Goal: Task Accomplishment & Management: Complete application form

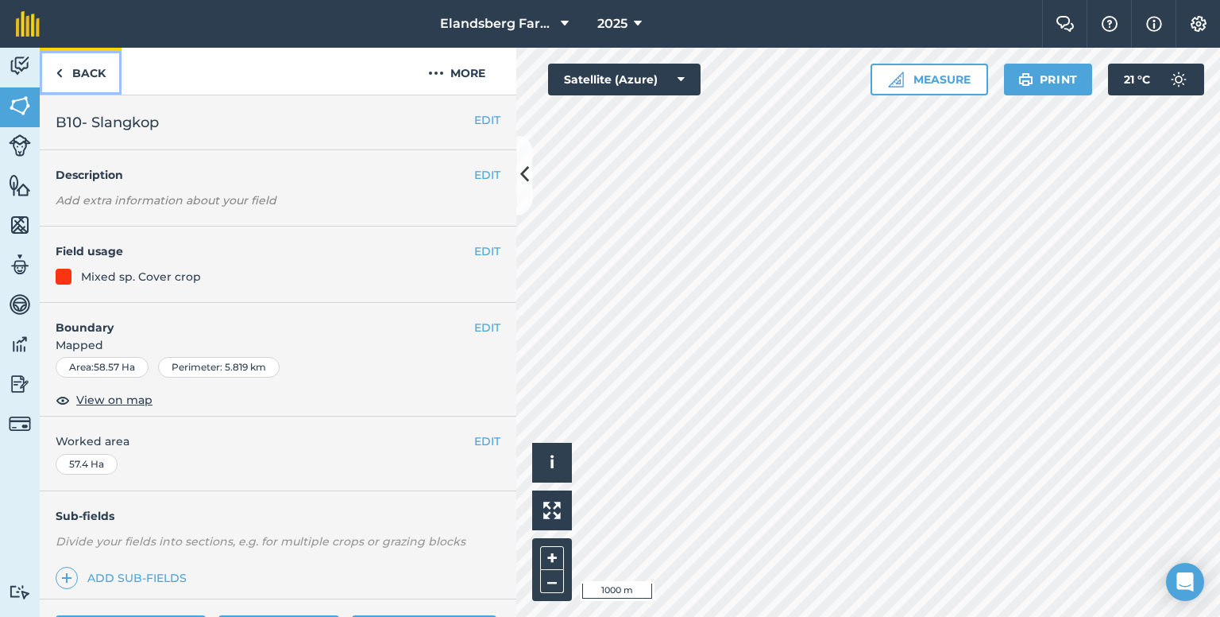
click at [86, 72] on link "Back" at bounding box center [81, 71] width 82 height 47
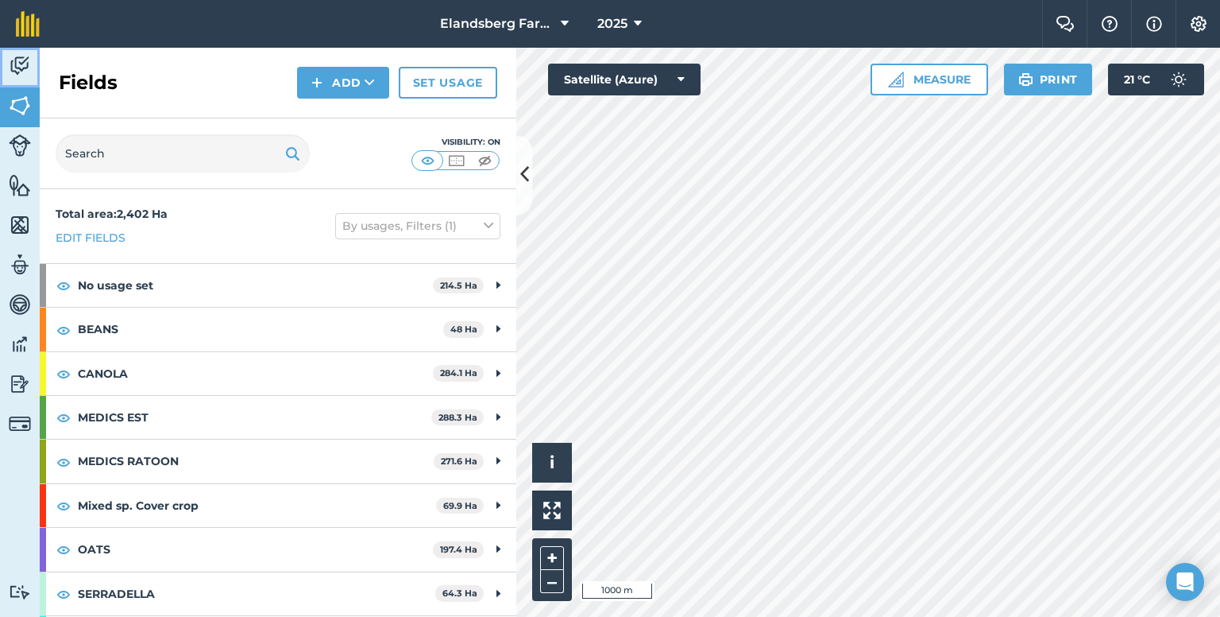
click at [25, 69] on img at bounding box center [20, 66] width 22 height 24
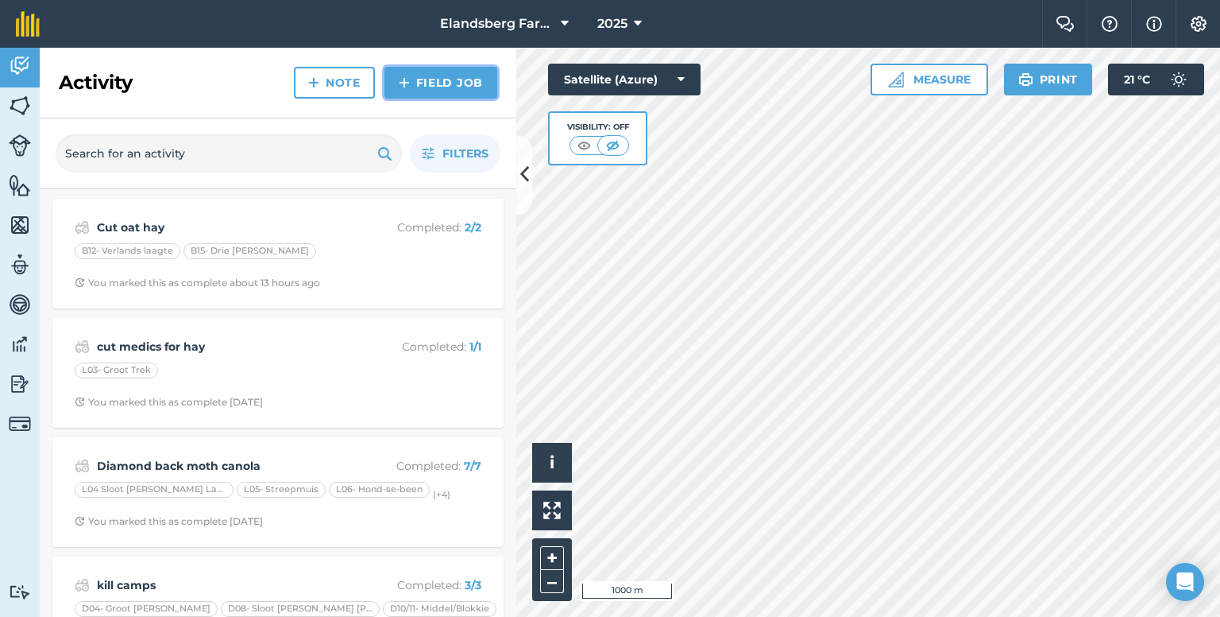
click at [483, 87] on link "Field Job" at bounding box center [441, 83] width 113 height 32
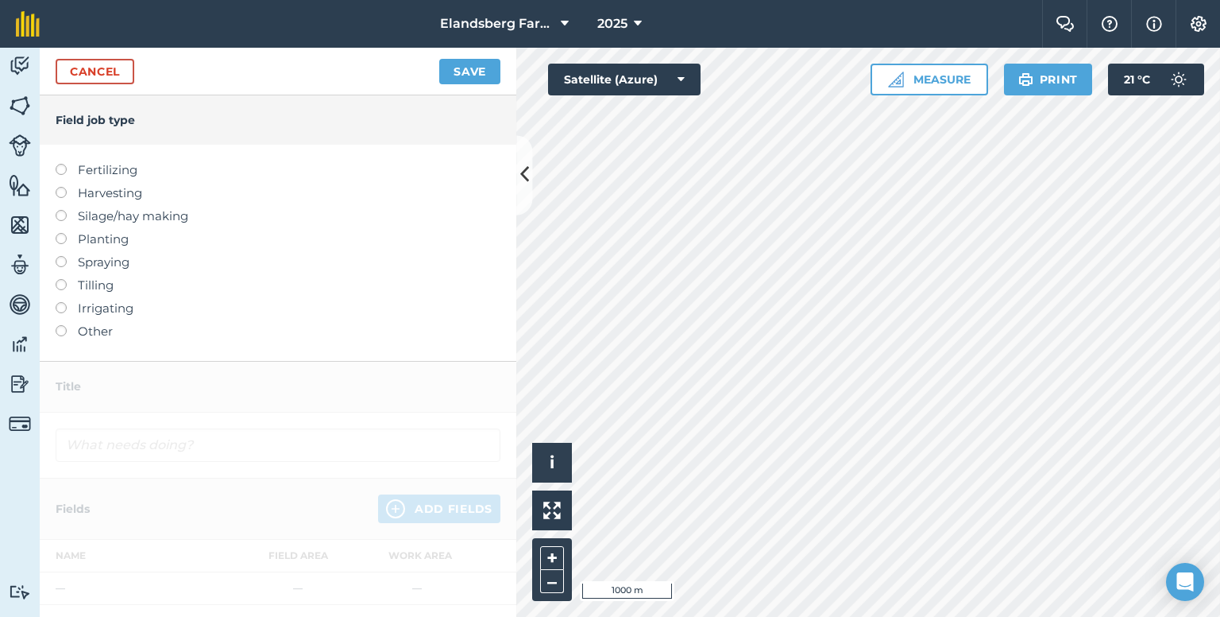
click at [56, 259] on label "Spraying" at bounding box center [278, 262] width 445 height 19
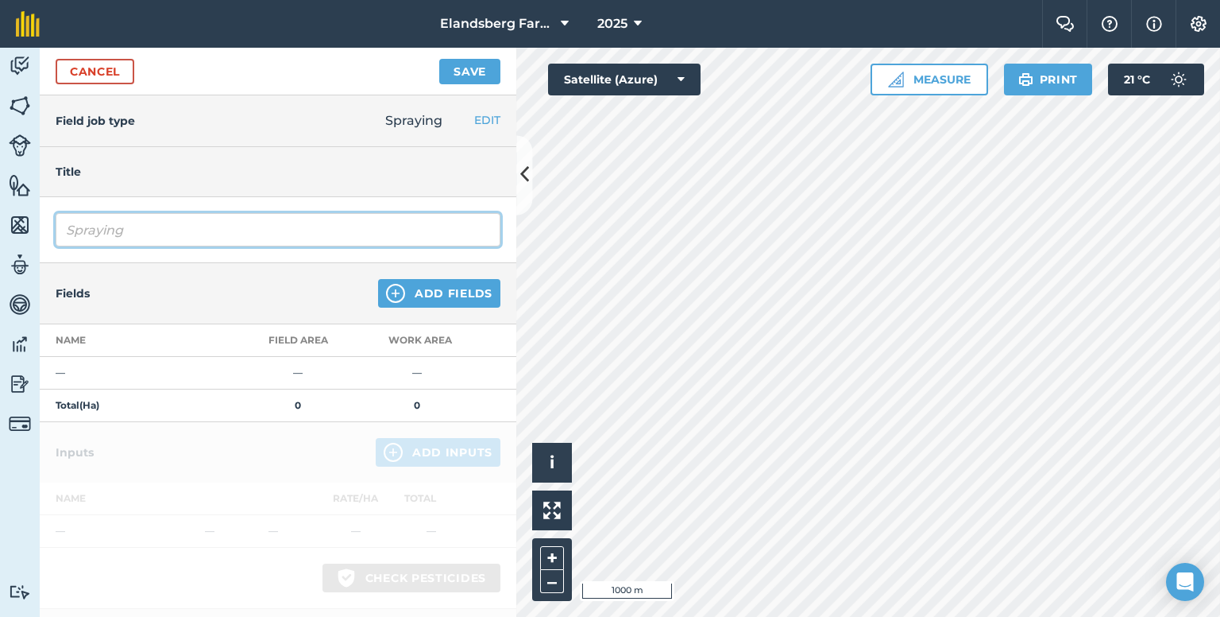
click at [98, 239] on input "Spraying" at bounding box center [278, 229] width 445 height 33
drag, startPoint x: 132, startPoint y: 230, endPoint x: 52, endPoint y: 230, distance: 80.3
click at [48, 236] on div "Spraying" at bounding box center [278, 230] width 477 height 66
click at [89, 226] on input "bolworm in wheat" at bounding box center [278, 229] width 445 height 33
type input "bollworm in wheat"
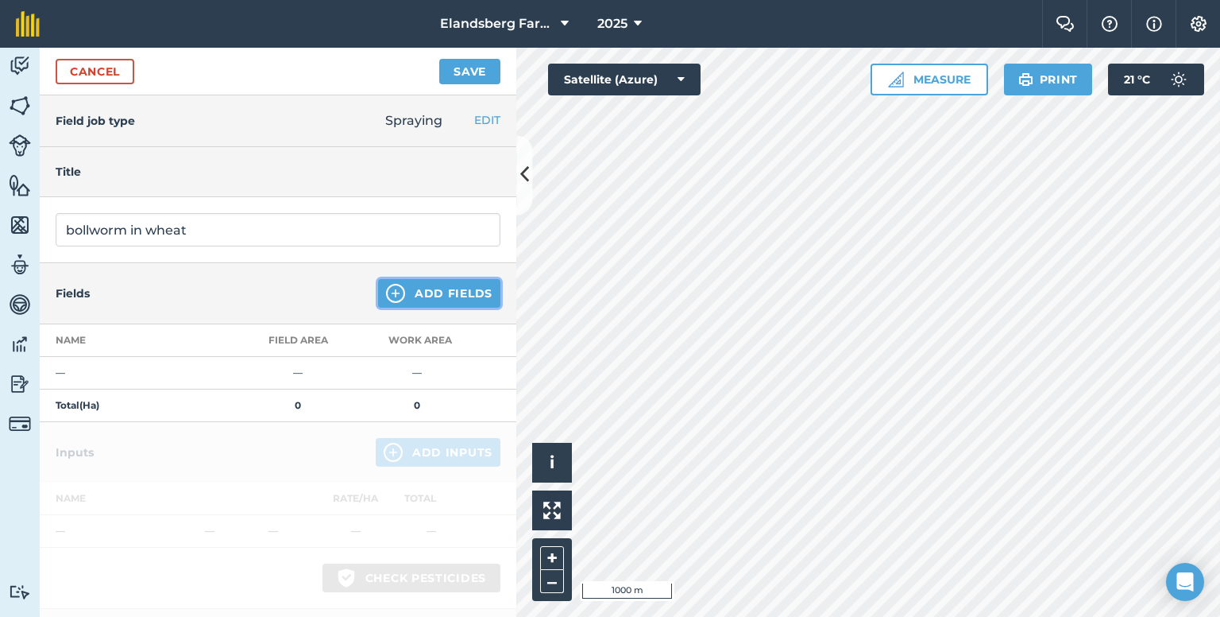
click at [394, 287] on button "Add Fields" at bounding box center [439, 293] width 122 height 29
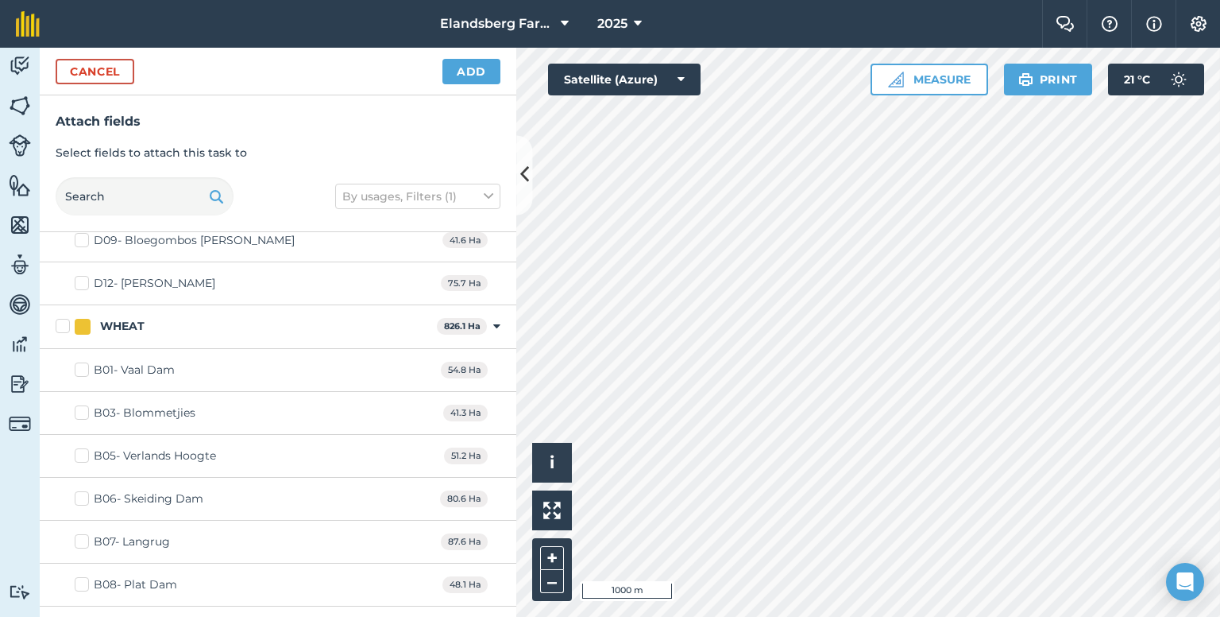
scroll to position [2622, 0]
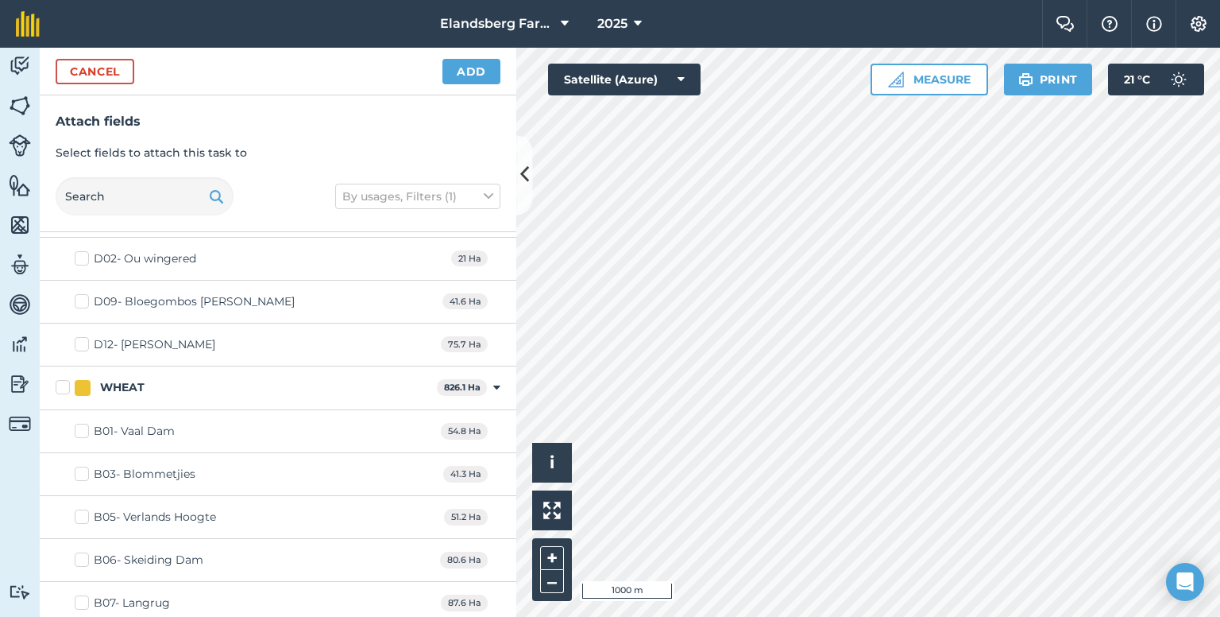
click at [61, 379] on label "WHEAT" at bounding box center [243, 387] width 375 height 17
click at [61, 379] on input "WHEAT" at bounding box center [61, 384] width 10 height 10
checkbox input "true"
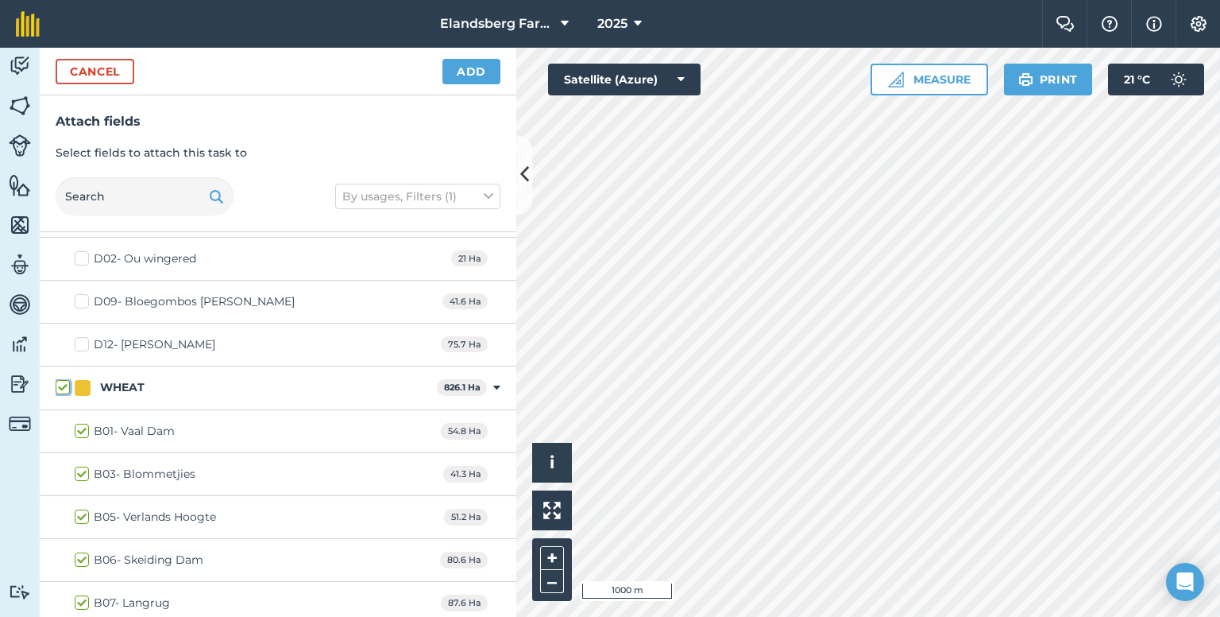
checkbox input "true"
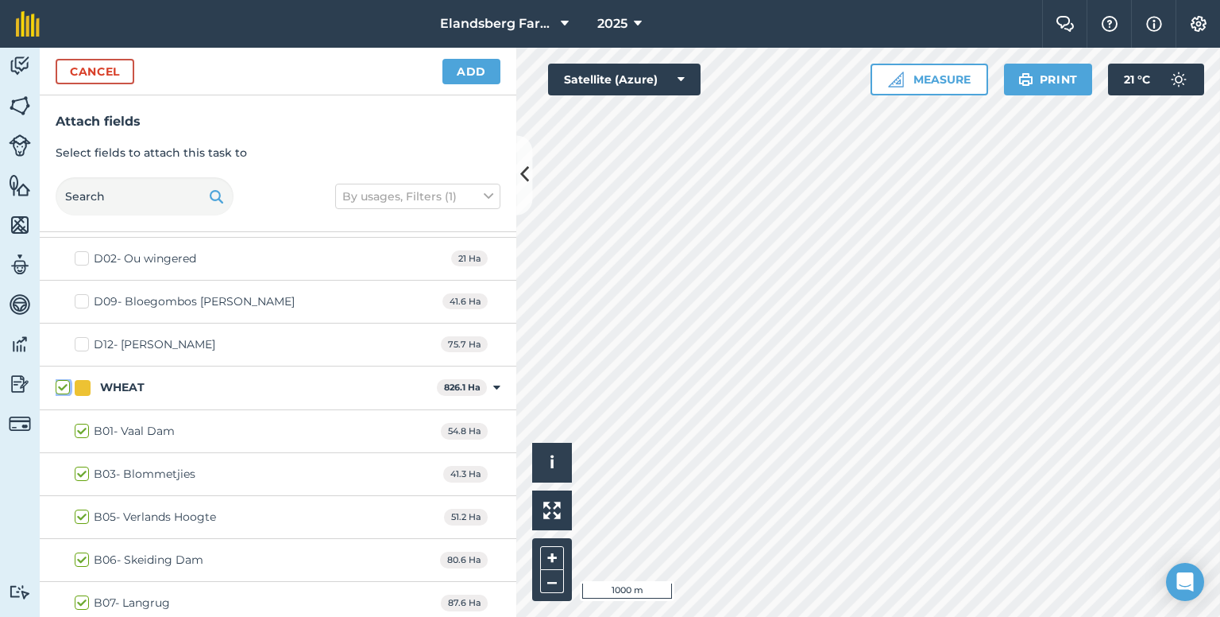
checkbox input "true"
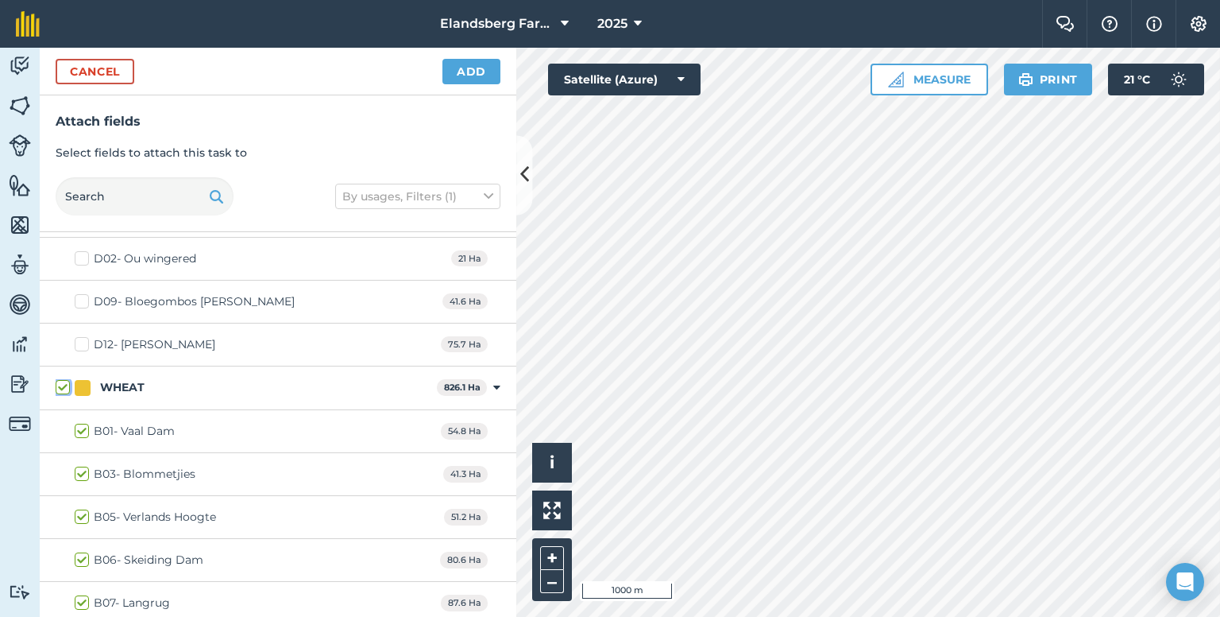
checkbox input "true"
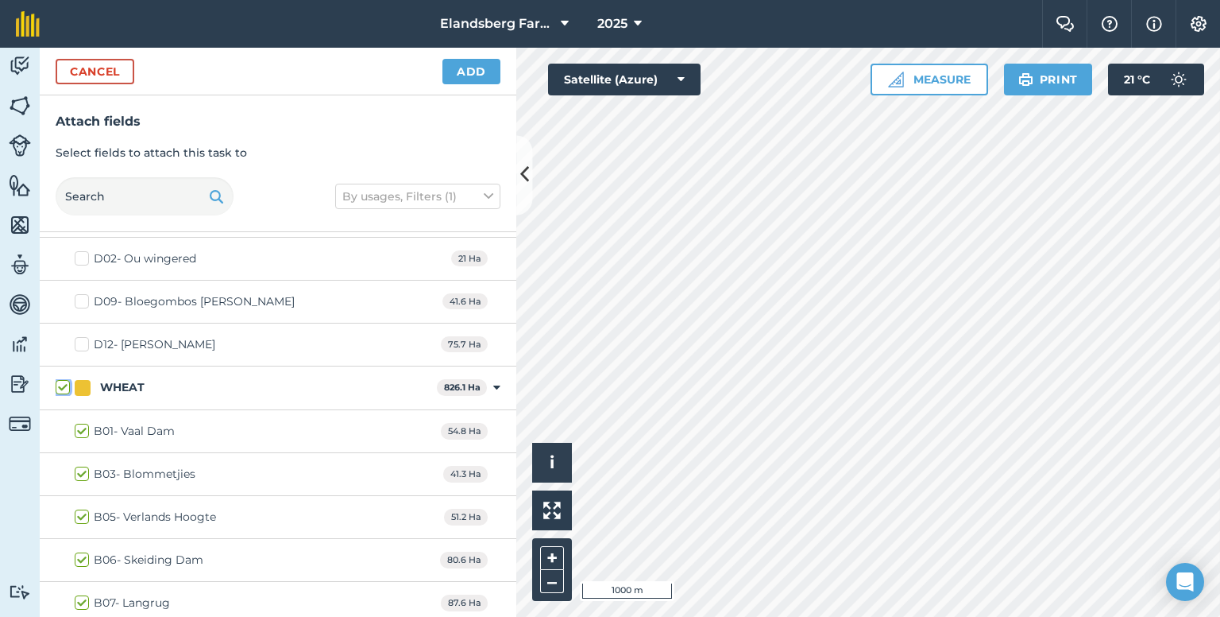
checkbox input "true"
click at [472, 68] on button "Add" at bounding box center [472, 71] width 58 height 25
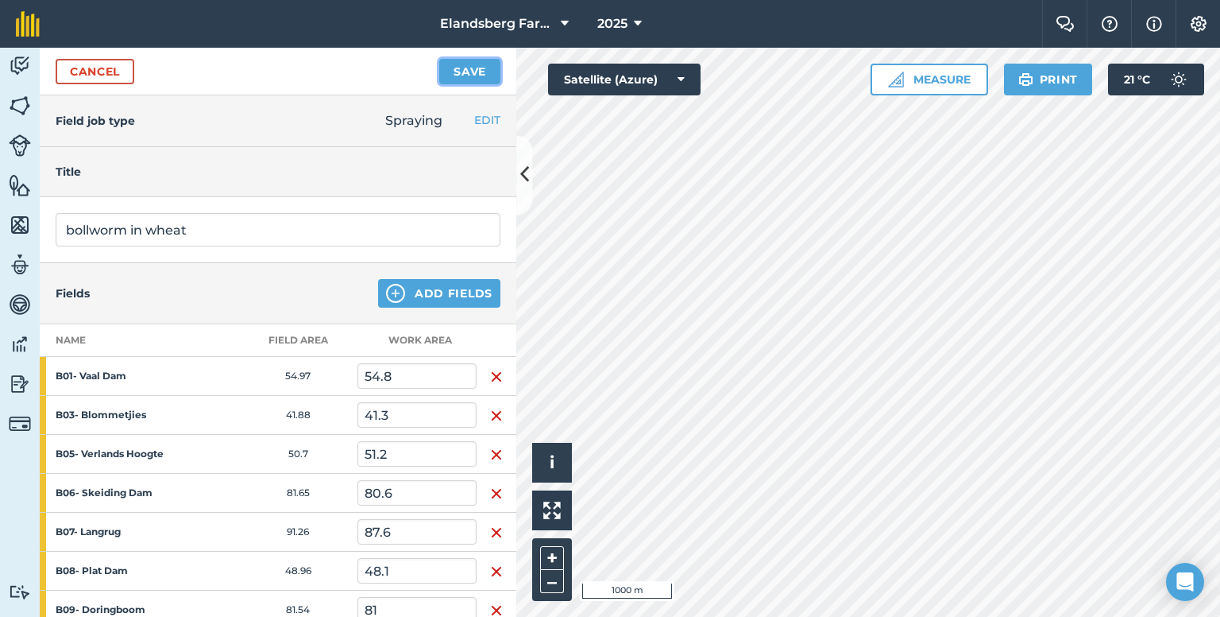
click at [460, 68] on button "Save" at bounding box center [469, 71] width 61 height 25
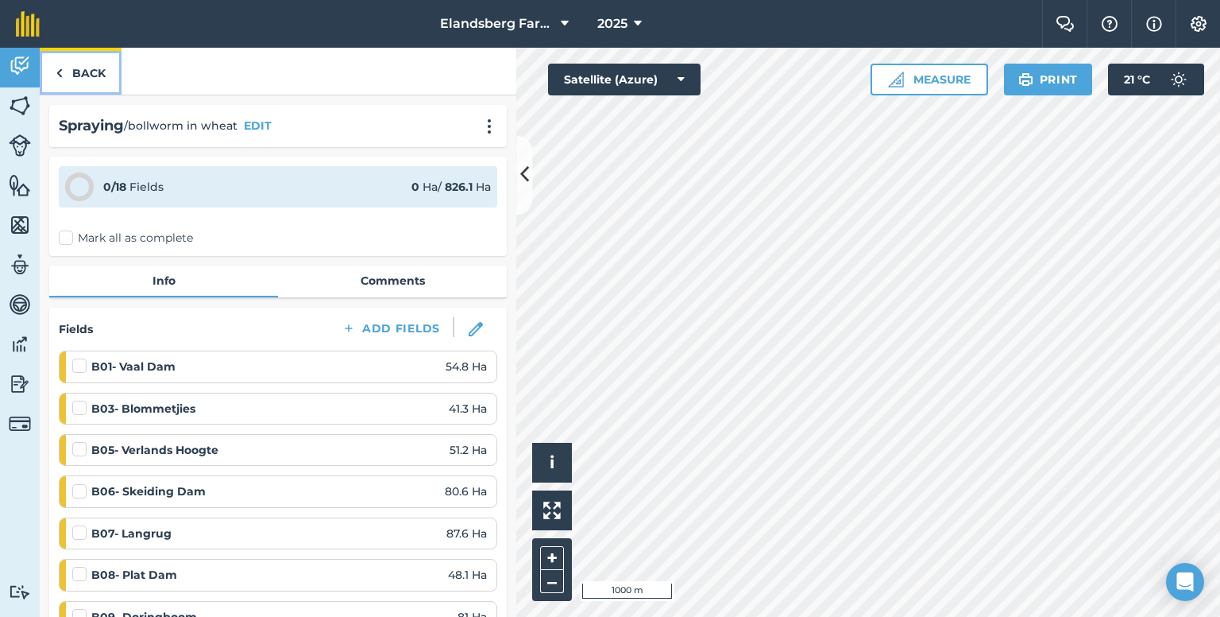
click at [83, 75] on link "Back" at bounding box center [81, 71] width 82 height 47
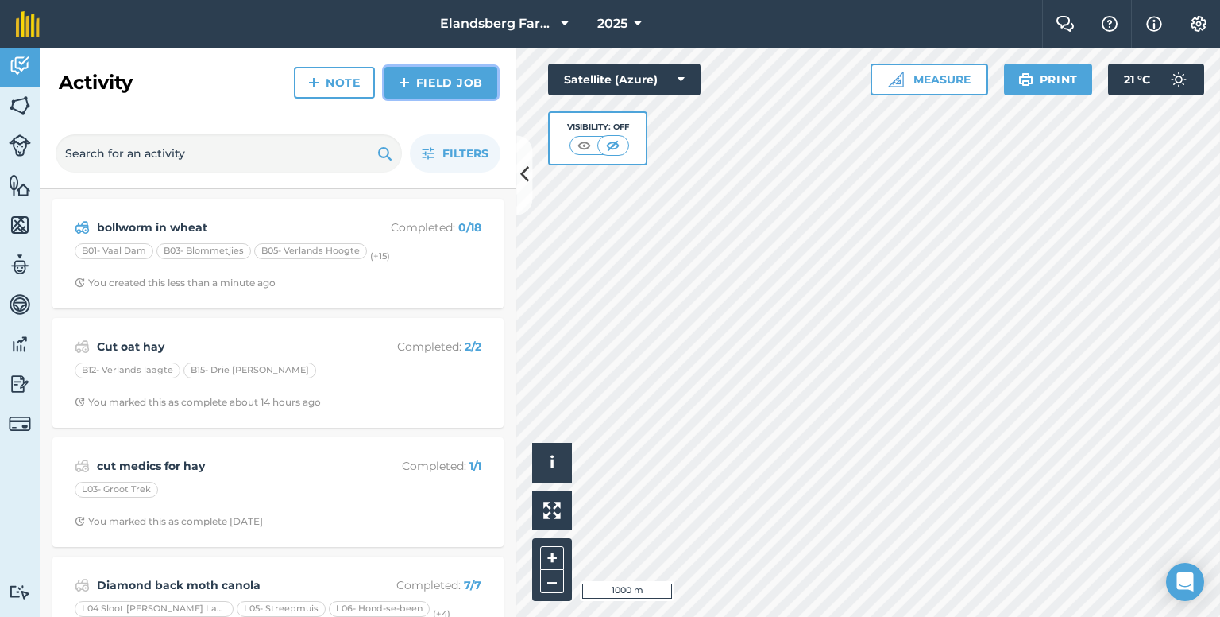
click at [423, 80] on link "Field Job" at bounding box center [441, 83] width 113 height 32
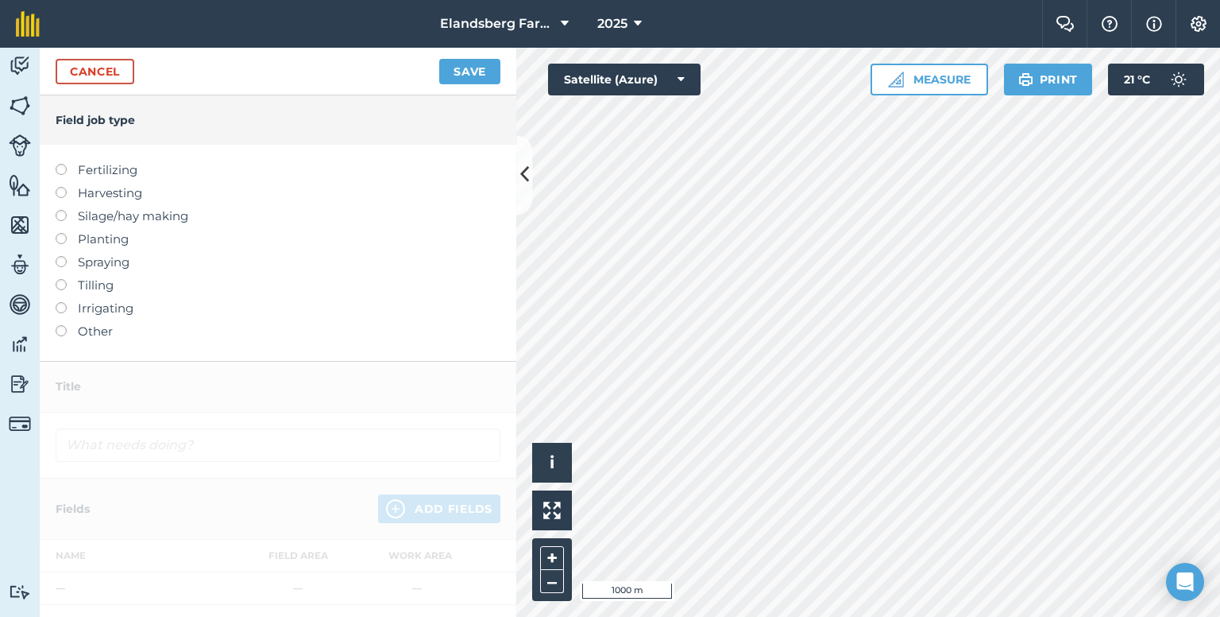
click at [59, 256] on label at bounding box center [67, 256] width 22 height 0
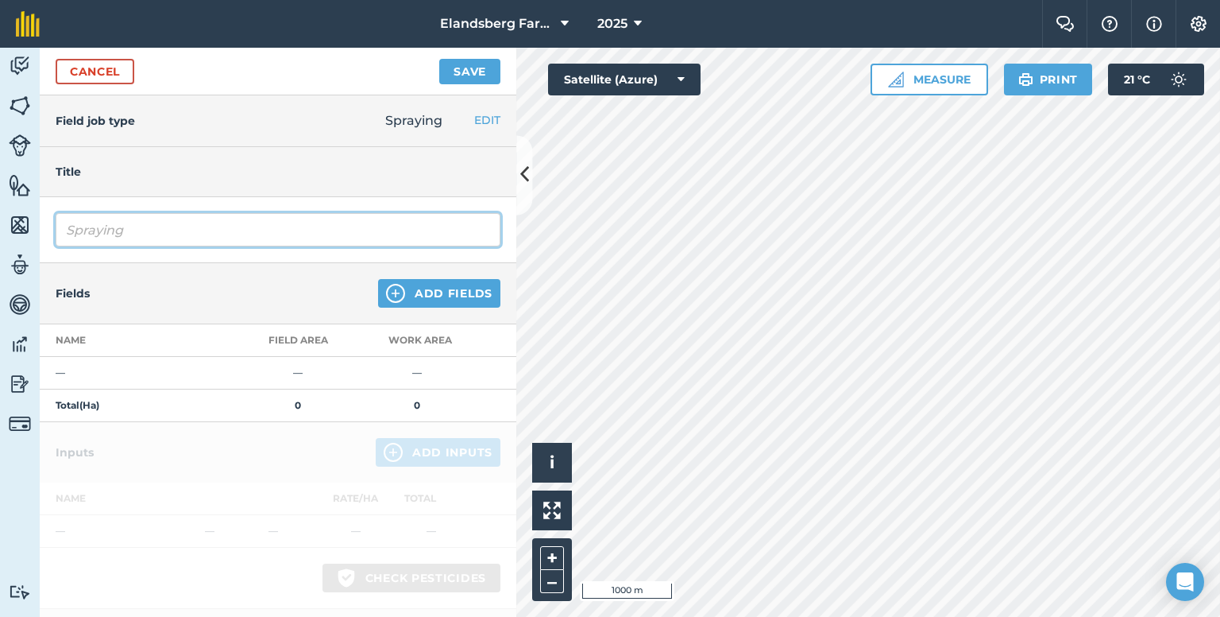
drag, startPoint x: 133, startPoint y: 224, endPoint x: 0, endPoint y: 232, distance: 132.9
click at [0, 232] on div "Activity Fields Livestock Features Maps Team Vehicles Data Reporting Billing Tu…" at bounding box center [610, 332] width 1220 height 569
type input "Kill canola for harvest"
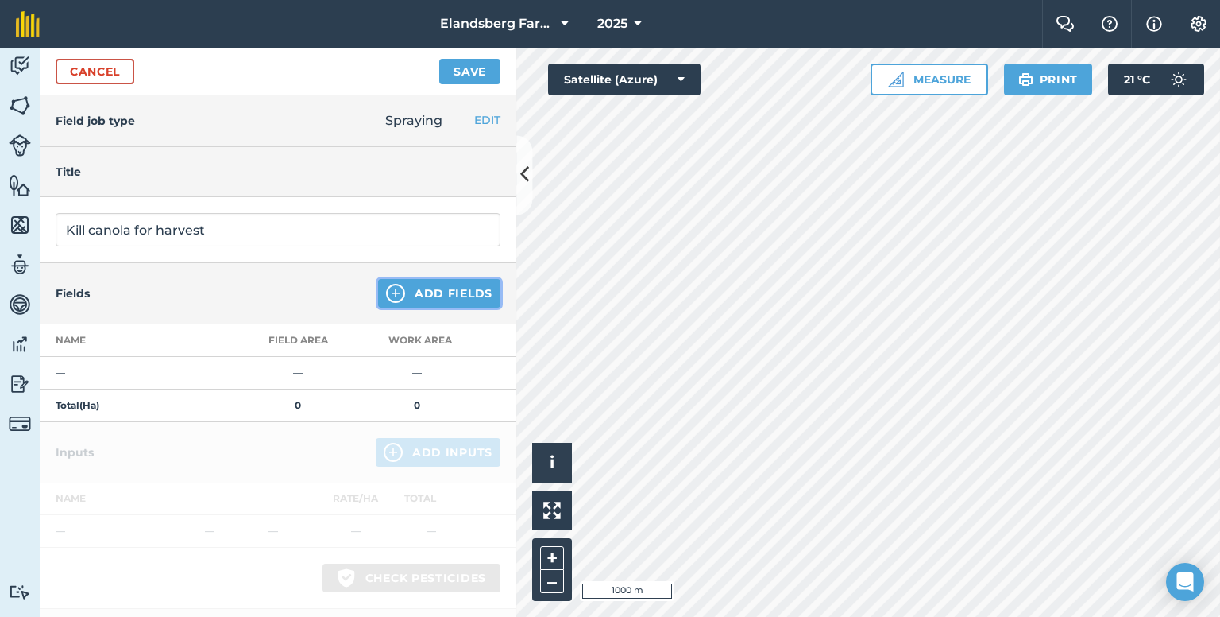
click at [408, 287] on button "Add Fields" at bounding box center [439, 293] width 122 height 29
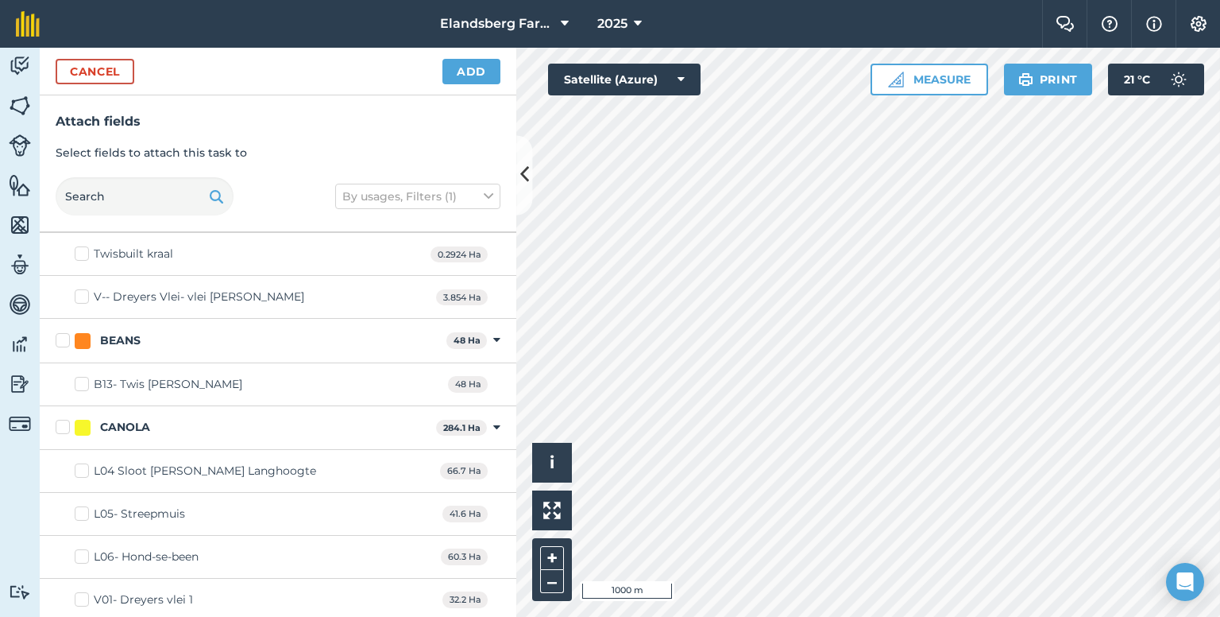
scroll to position [1112, 0]
click at [65, 424] on label "CANOLA" at bounding box center [243, 430] width 374 height 17
click at [65, 424] on input "CANOLA" at bounding box center [61, 427] width 10 height 10
checkbox input "true"
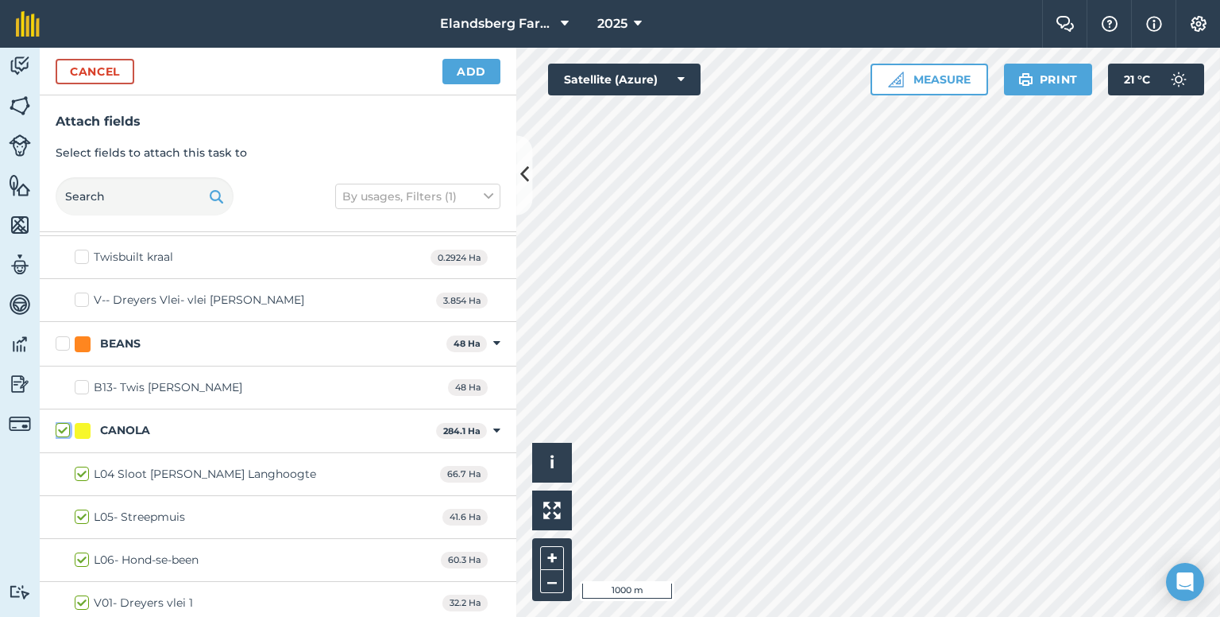
checkbox input "true"
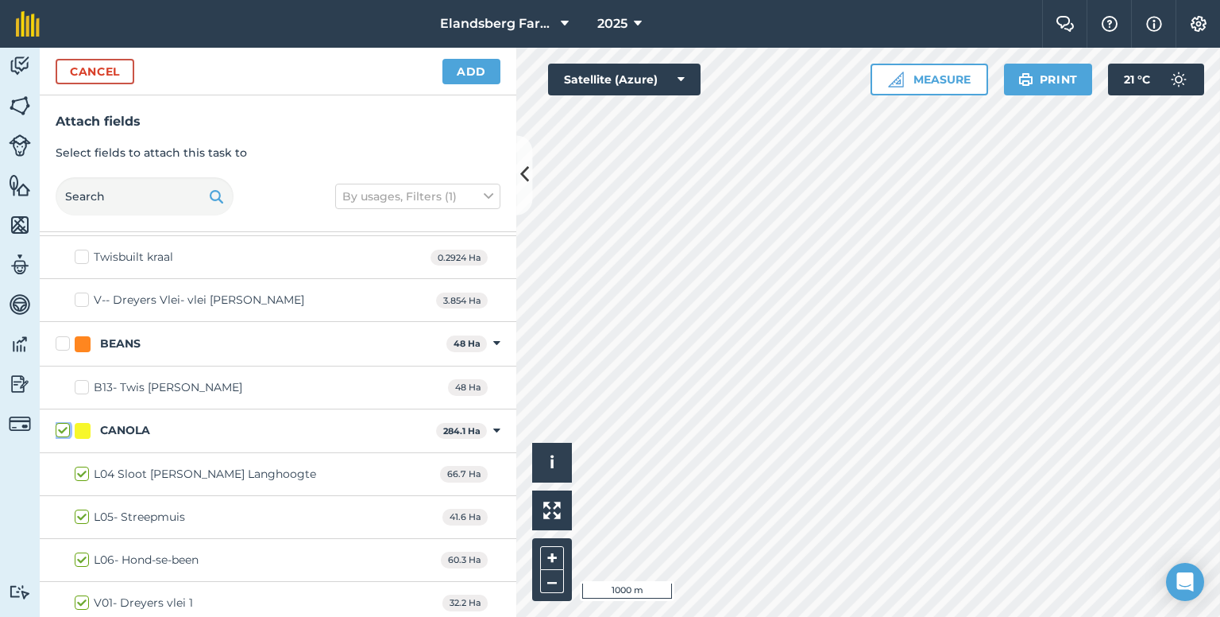
checkbox input "true"
click at [488, 64] on button "Add" at bounding box center [472, 71] width 58 height 25
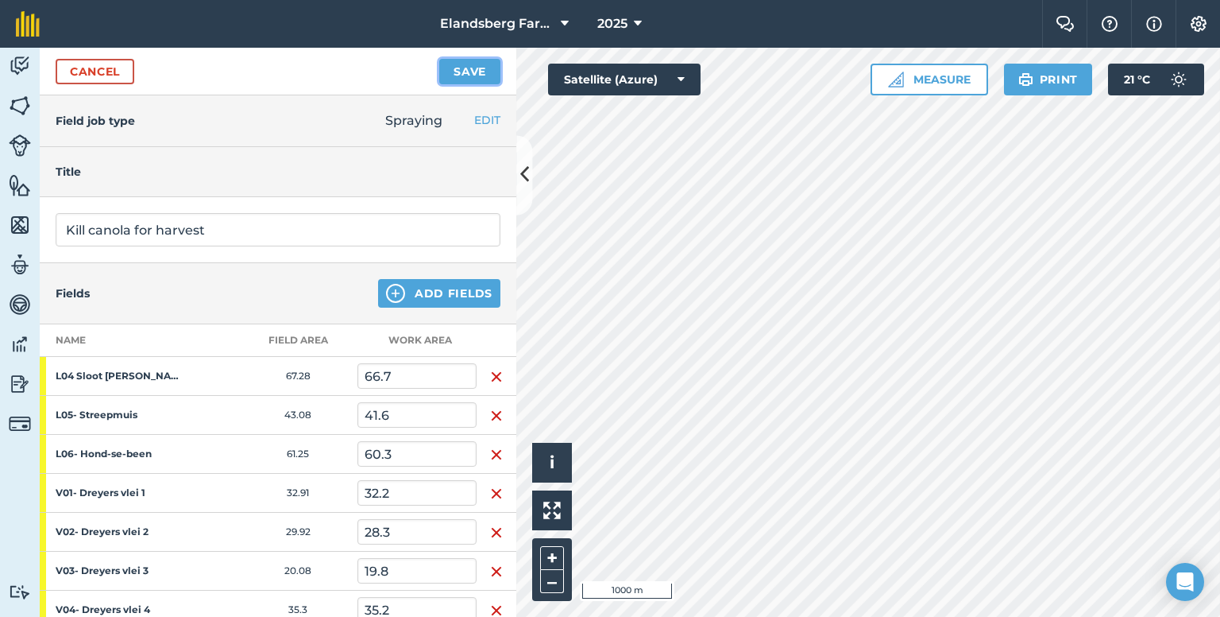
click at [447, 60] on button "Save" at bounding box center [469, 71] width 61 height 25
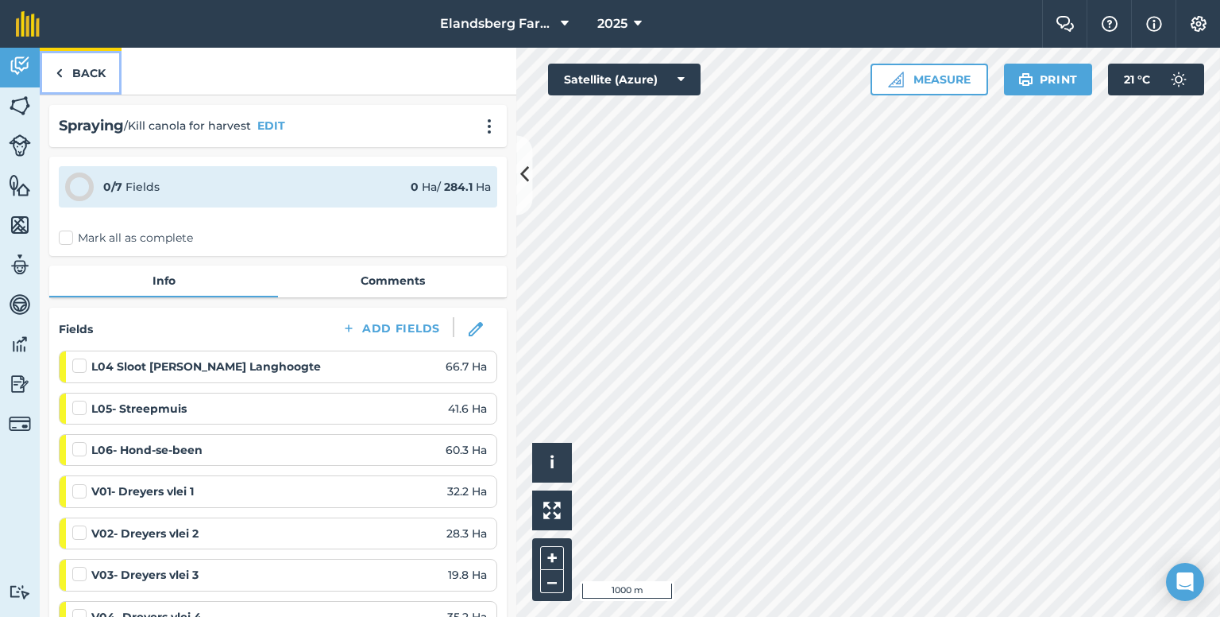
click at [75, 74] on link "Back" at bounding box center [81, 71] width 82 height 47
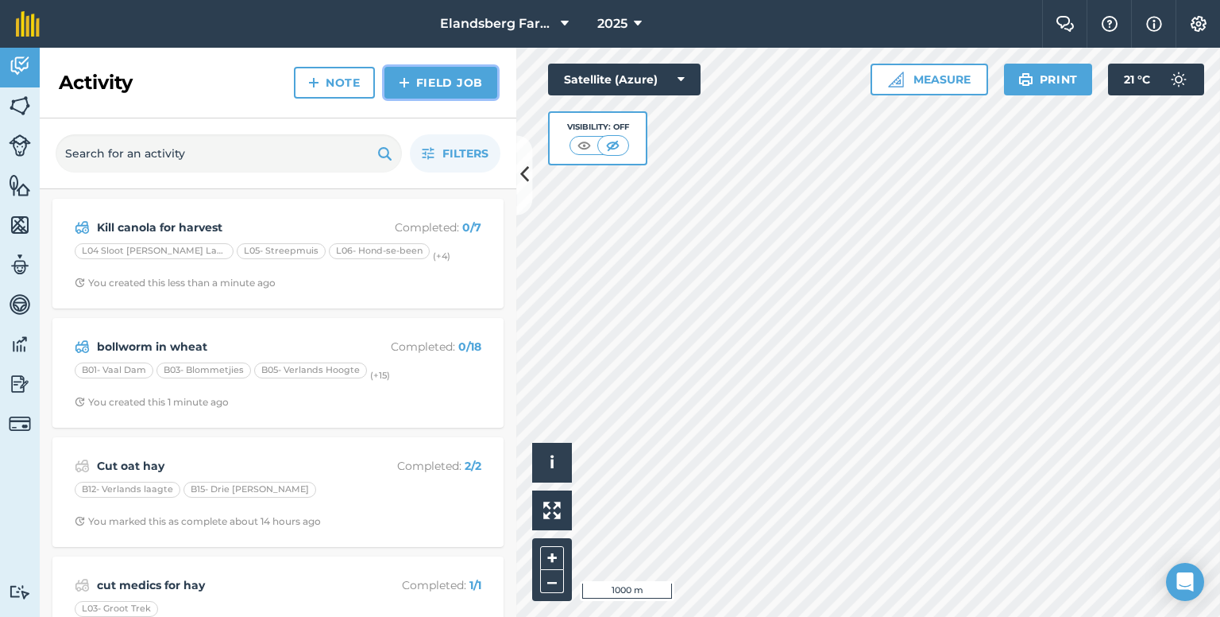
click at [437, 87] on link "Field Job" at bounding box center [441, 83] width 113 height 32
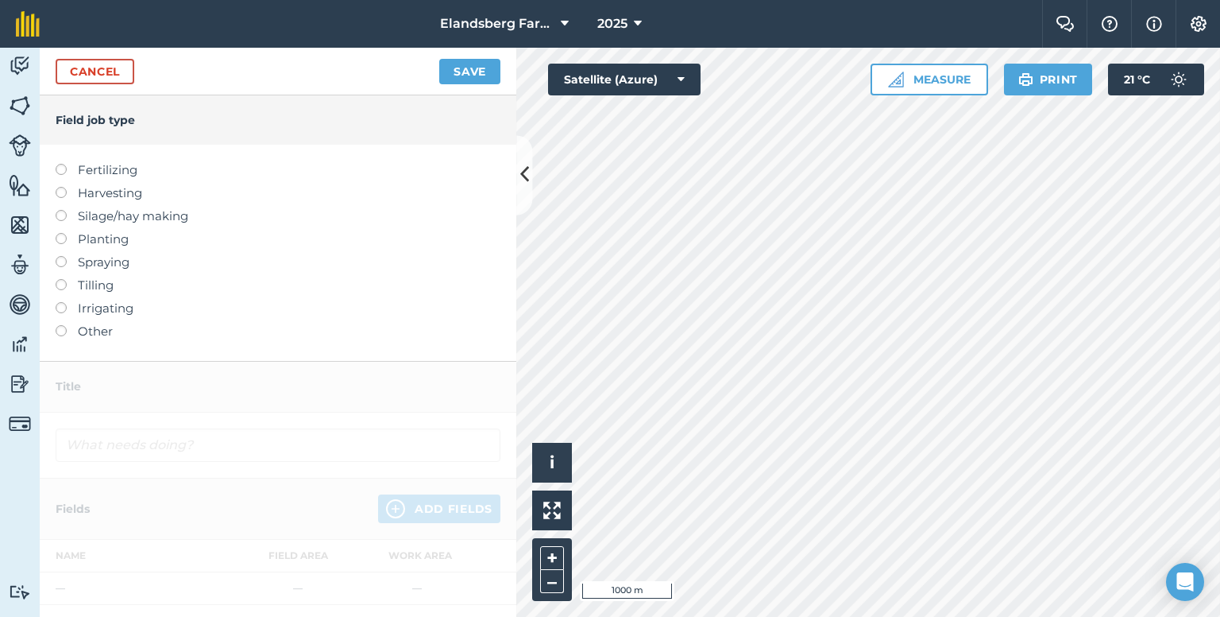
click at [58, 210] on label at bounding box center [67, 210] width 22 height 0
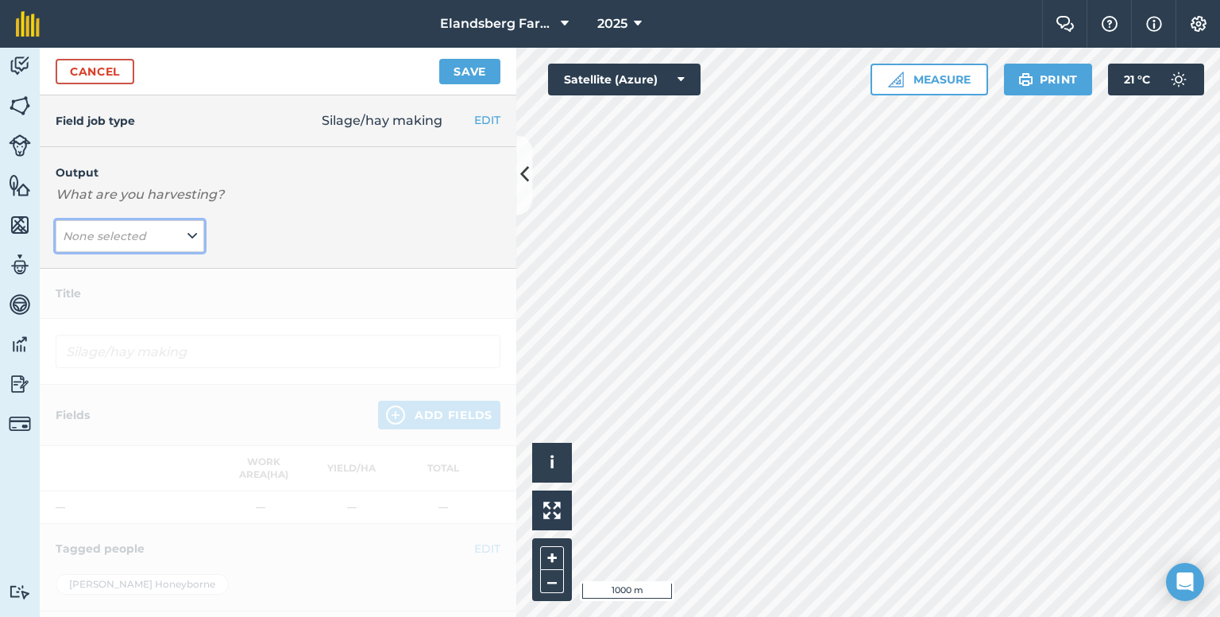
click at [188, 234] on icon at bounding box center [193, 235] width 10 height 17
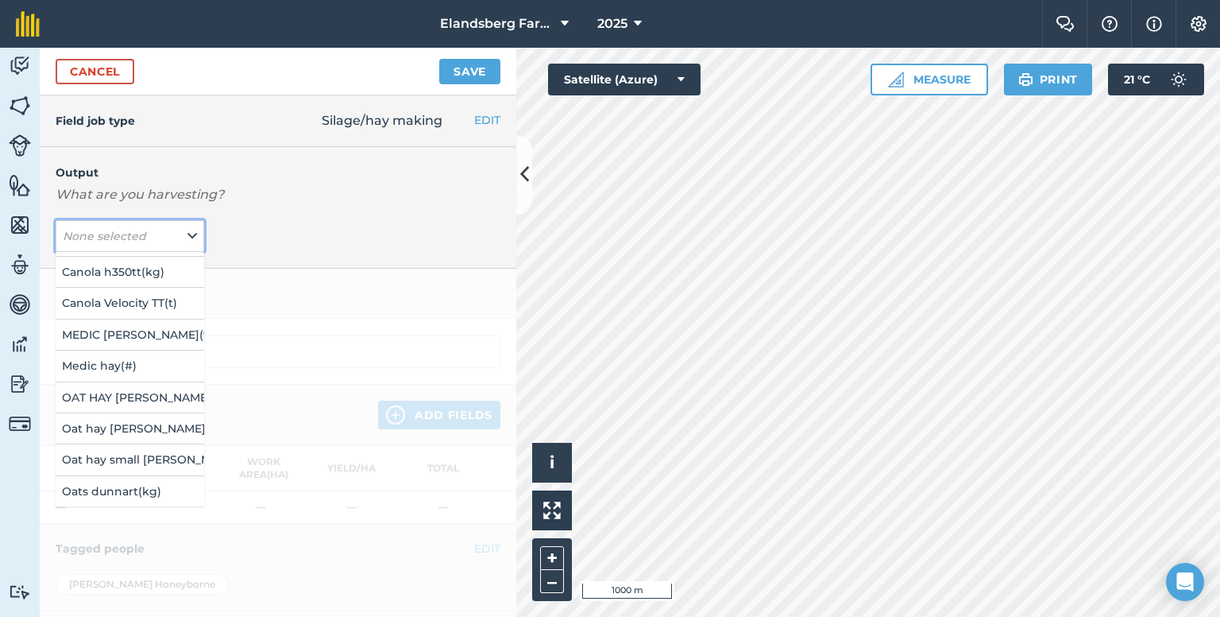
scroll to position [160, 0]
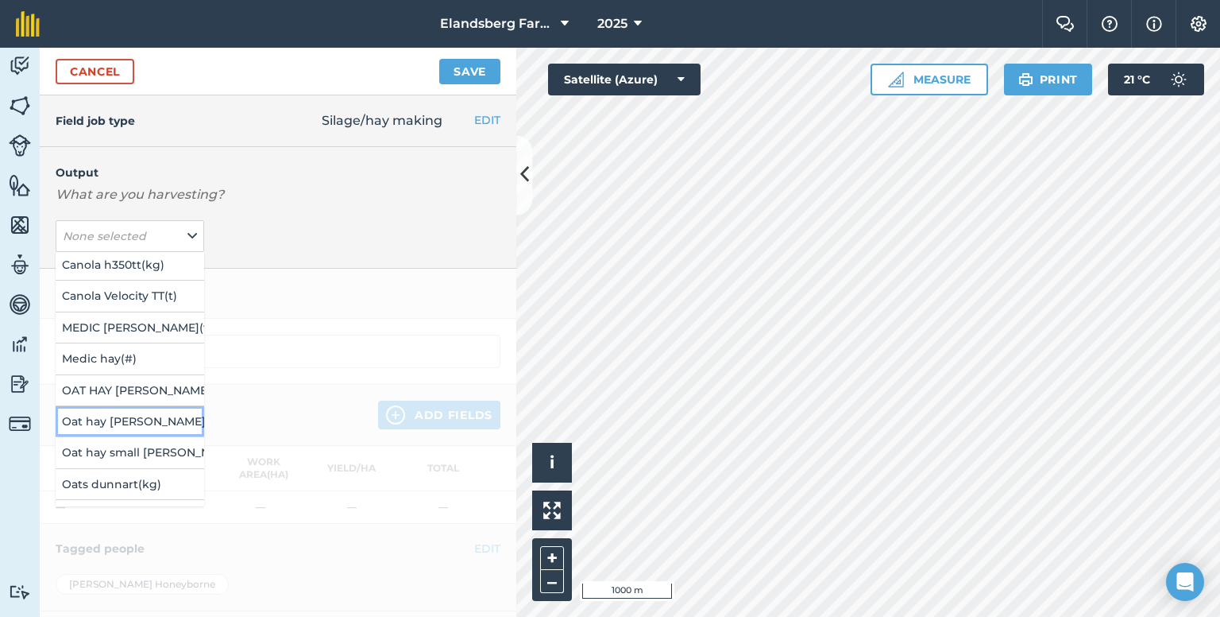
click at [95, 414] on button "Oat hay [PERSON_NAME] ( # )" at bounding box center [130, 421] width 149 height 30
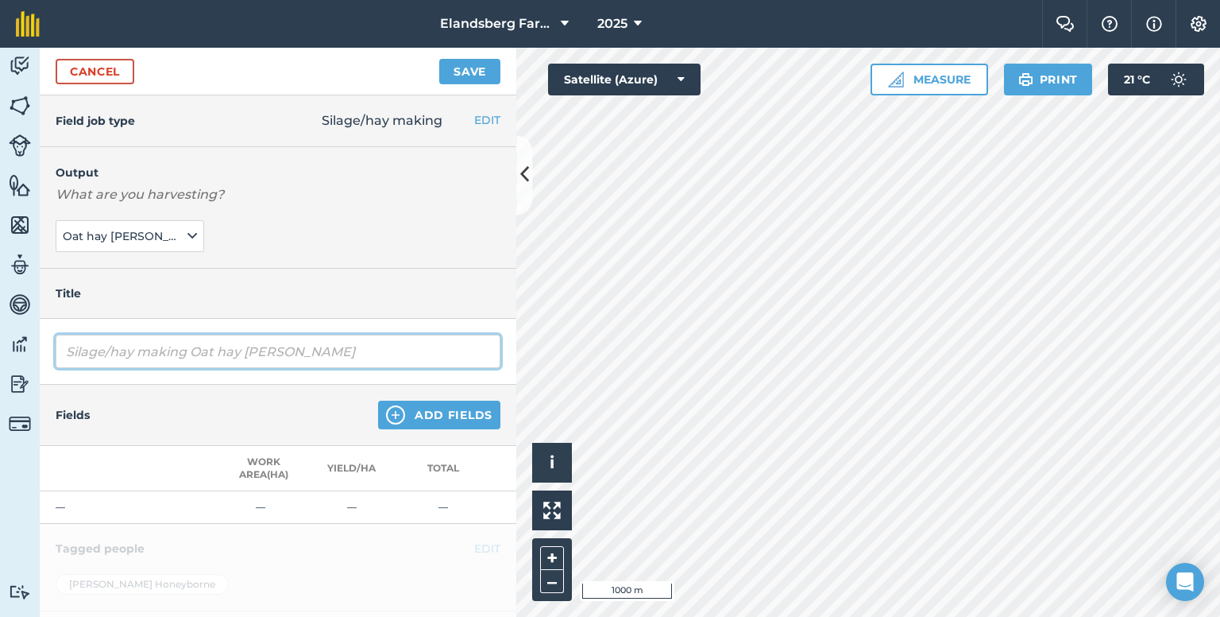
drag, startPoint x: 281, startPoint y: 347, endPoint x: 60, endPoint y: 352, distance: 221.7
click at [60, 352] on input "Silage/hay making Oat hay [PERSON_NAME]" at bounding box center [278, 351] width 445 height 33
drag, startPoint x: 327, startPoint y: 347, endPoint x: 32, endPoint y: 361, distance: 295.1
click at [32, 361] on div "Activity Fields Livestock Features Maps Team Vehicles Data Reporting Billing Tu…" at bounding box center [610, 332] width 1220 height 569
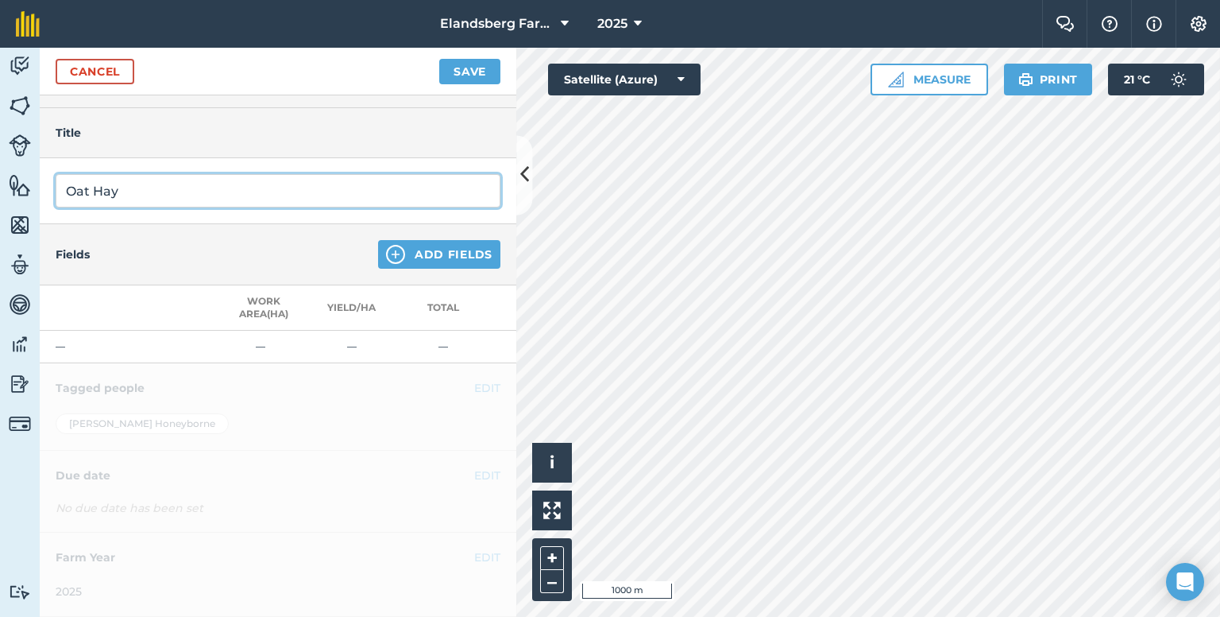
scroll to position [170, 0]
type input "Oat Hay"
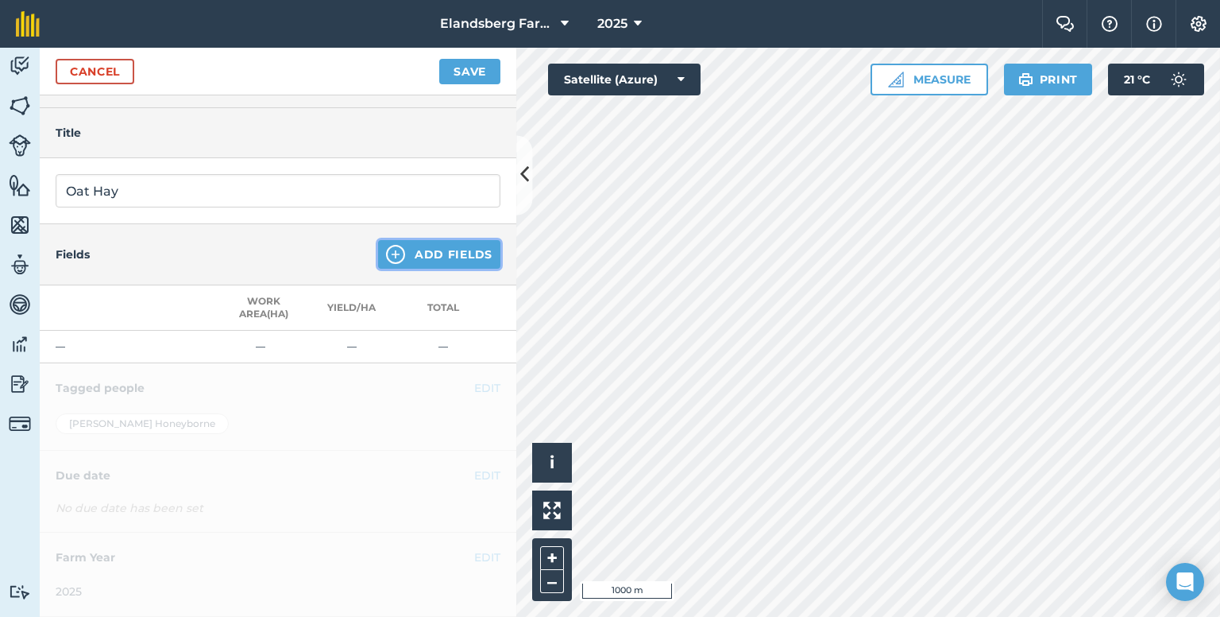
click at [386, 246] on img at bounding box center [395, 254] width 19 height 19
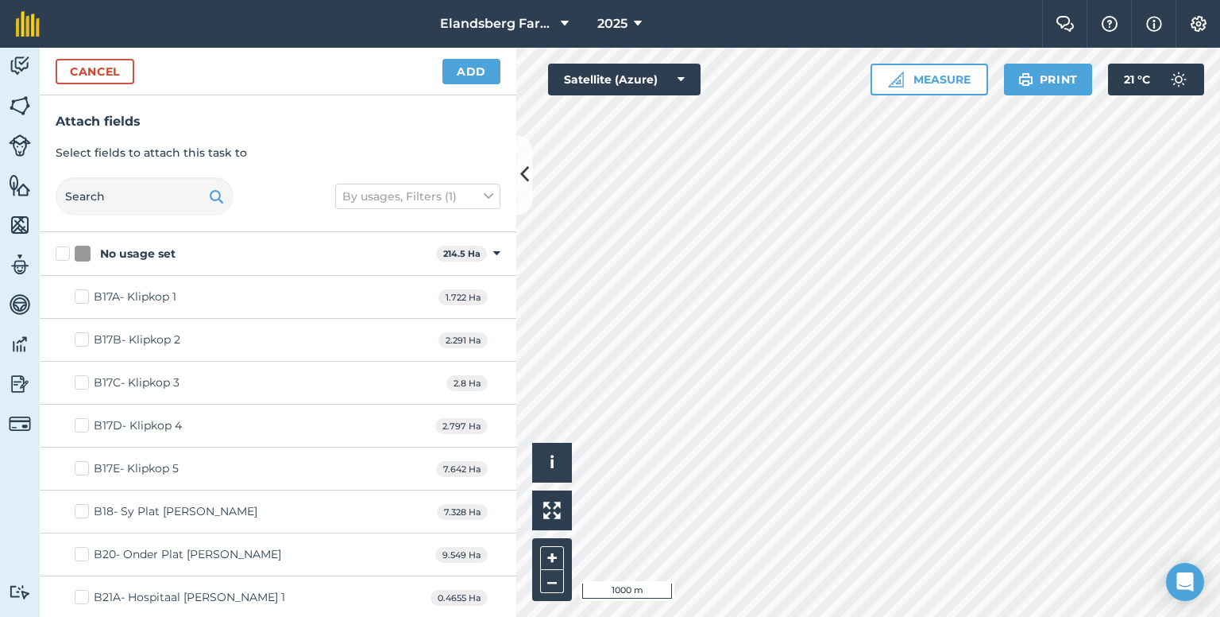
checkbox input "true"
click at [475, 77] on button "Add" at bounding box center [472, 71] width 58 height 25
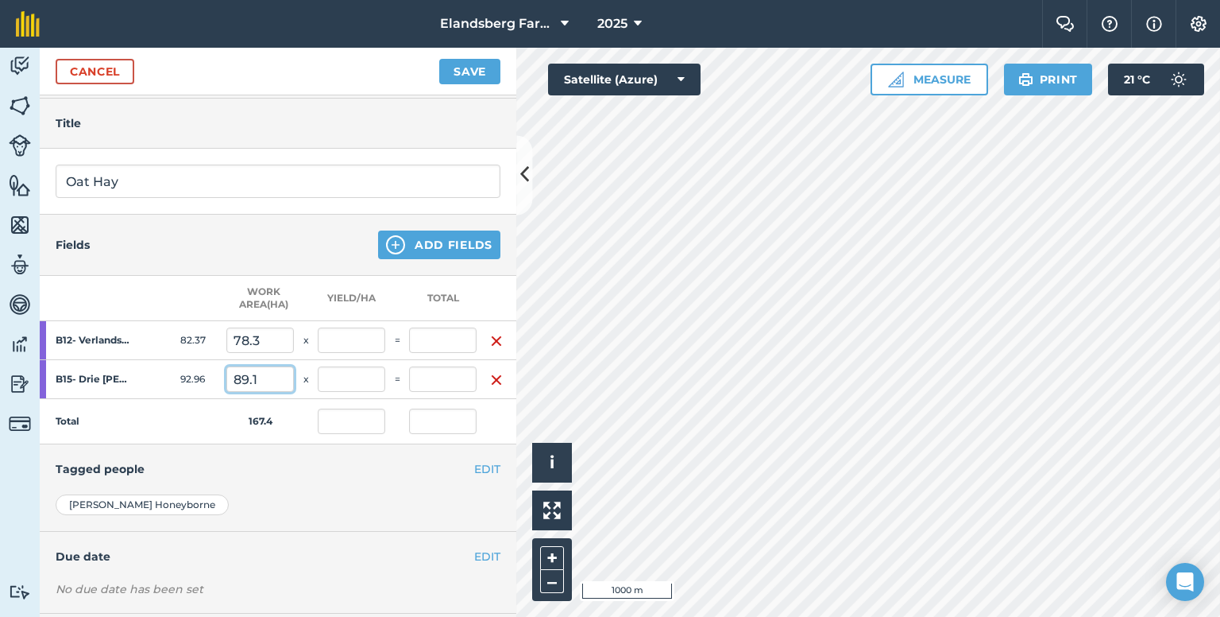
drag, startPoint x: 270, startPoint y: 379, endPoint x: 155, endPoint y: 385, distance: 115.4
click at [155, 385] on tr "B15- Drie [PERSON_NAME] 92.96 89.1 x =" at bounding box center [278, 379] width 477 height 39
type input "20"
type input "0"
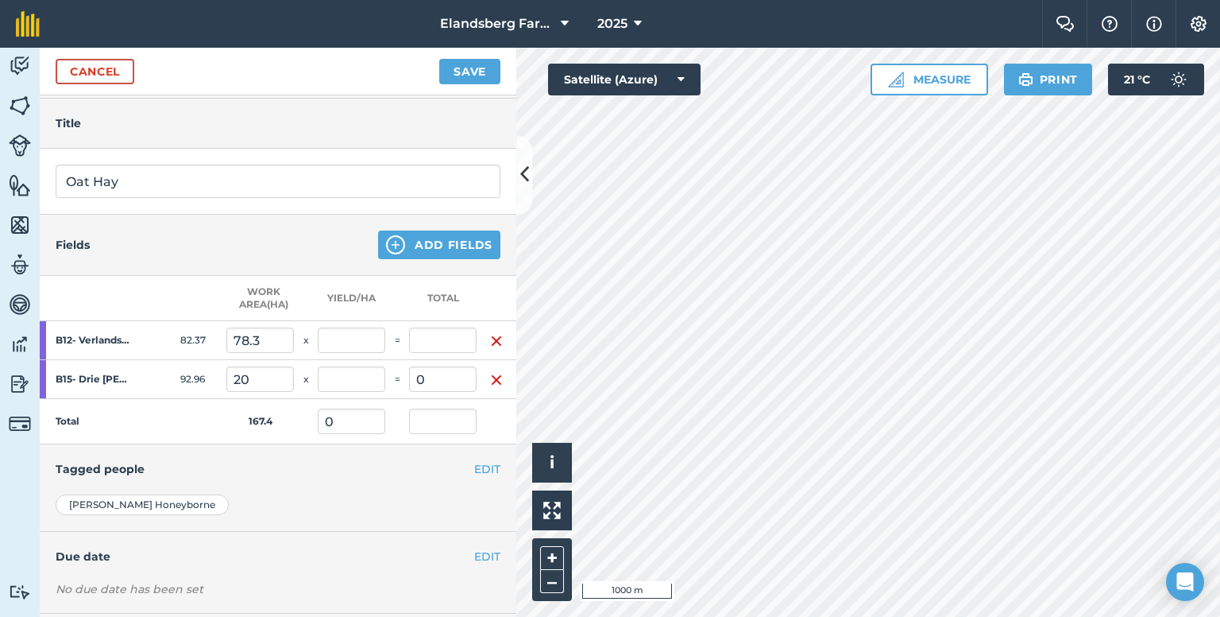
type input "0"
click at [225, 464] on h4 "Tagged people" at bounding box center [278, 468] width 445 height 17
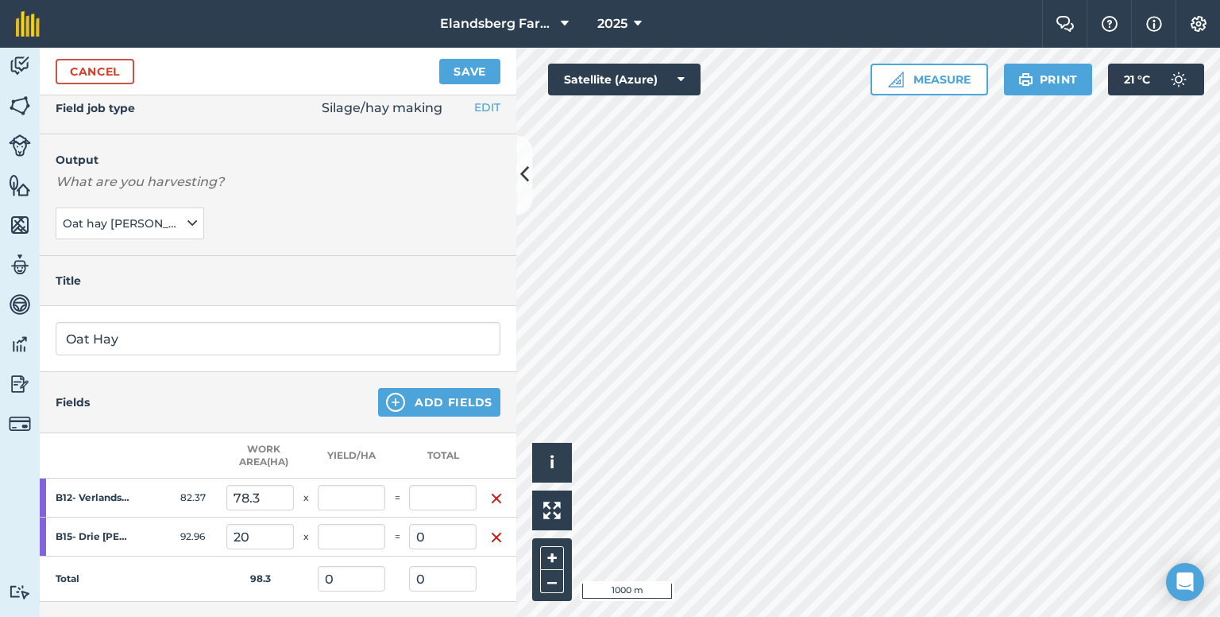
scroll to position [0, 0]
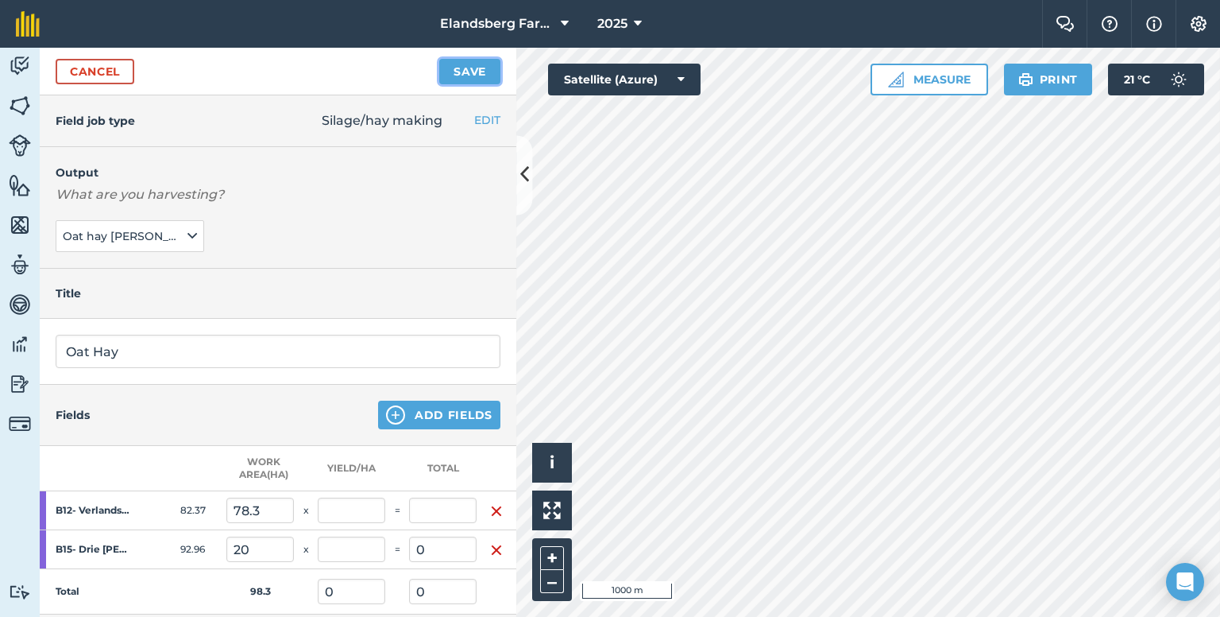
click at [478, 76] on button "Save" at bounding box center [469, 71] width 61 height 25
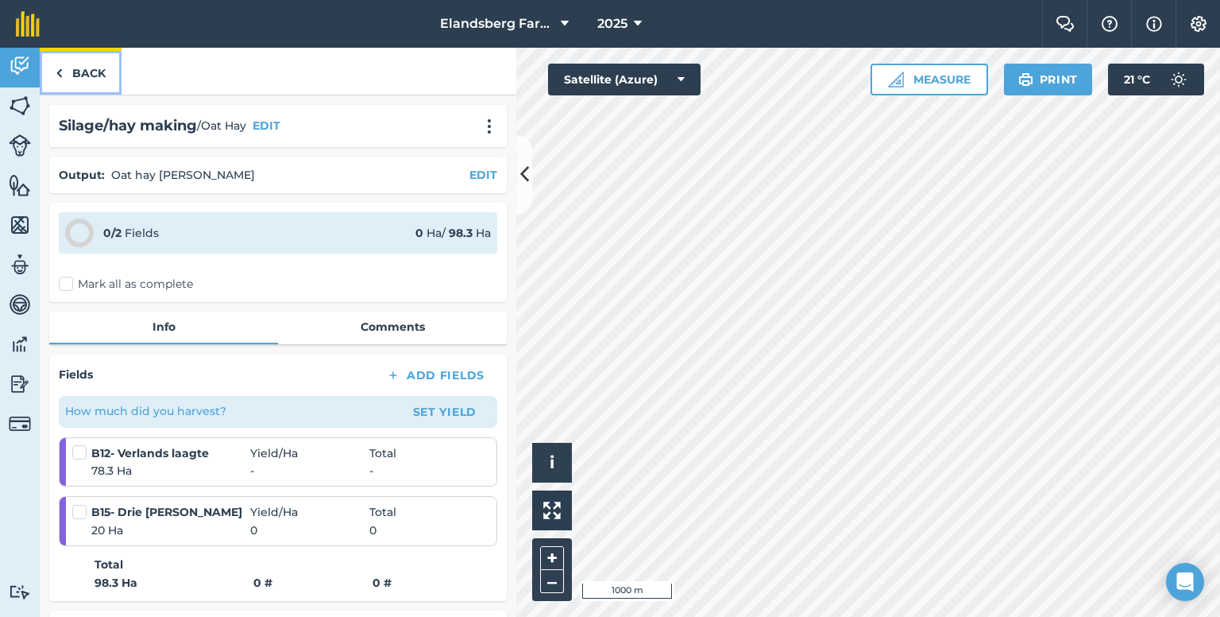
click at [87, 68] on link "Back" at bounding box center [81, 71] width 82 height 47
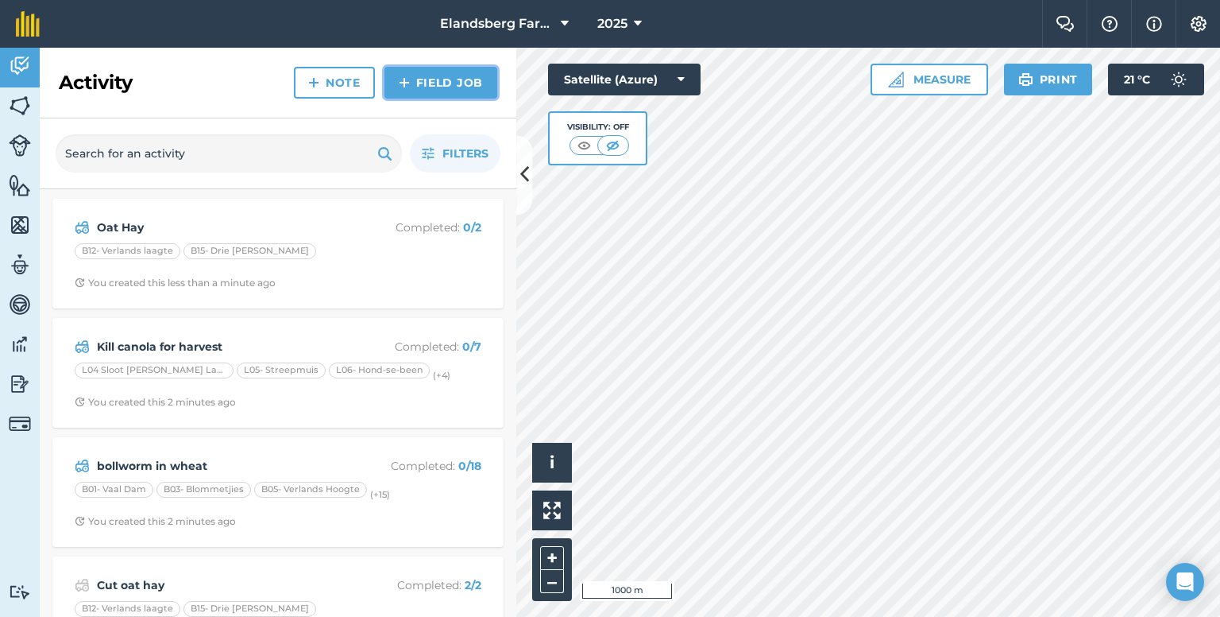
click at [422, 83] on link "Field Job" at bounding box center [441, 83] width 113 height 32
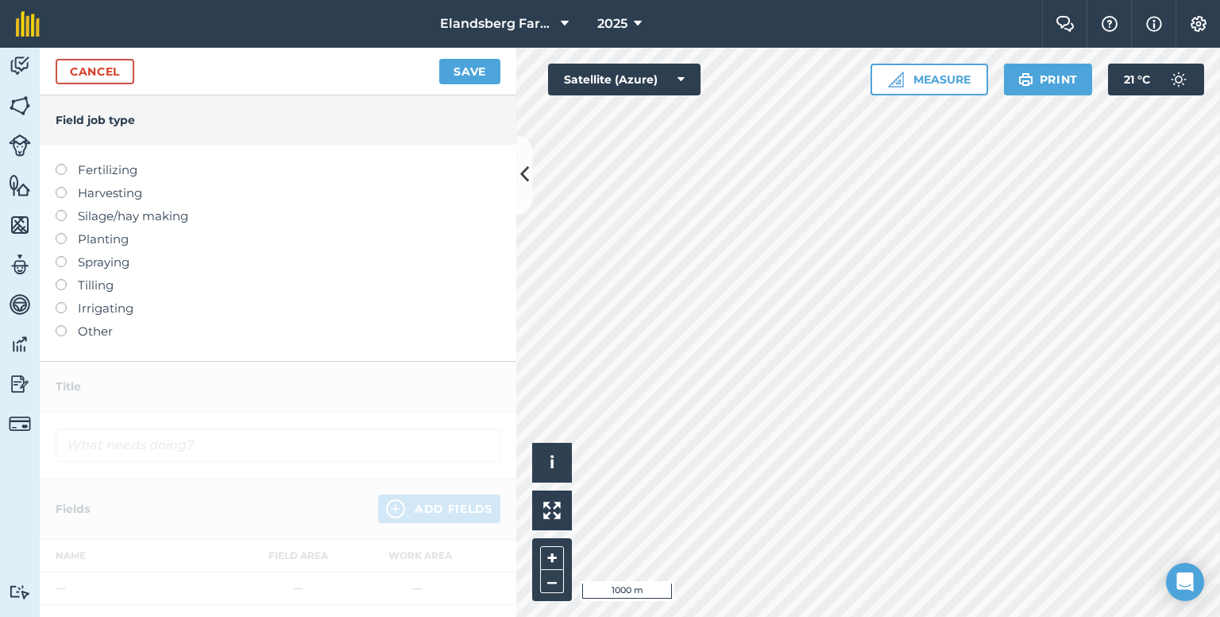
click at [68, 217] on label "Silage/hay making" at bounding box center [278, 216] width 445 height 19
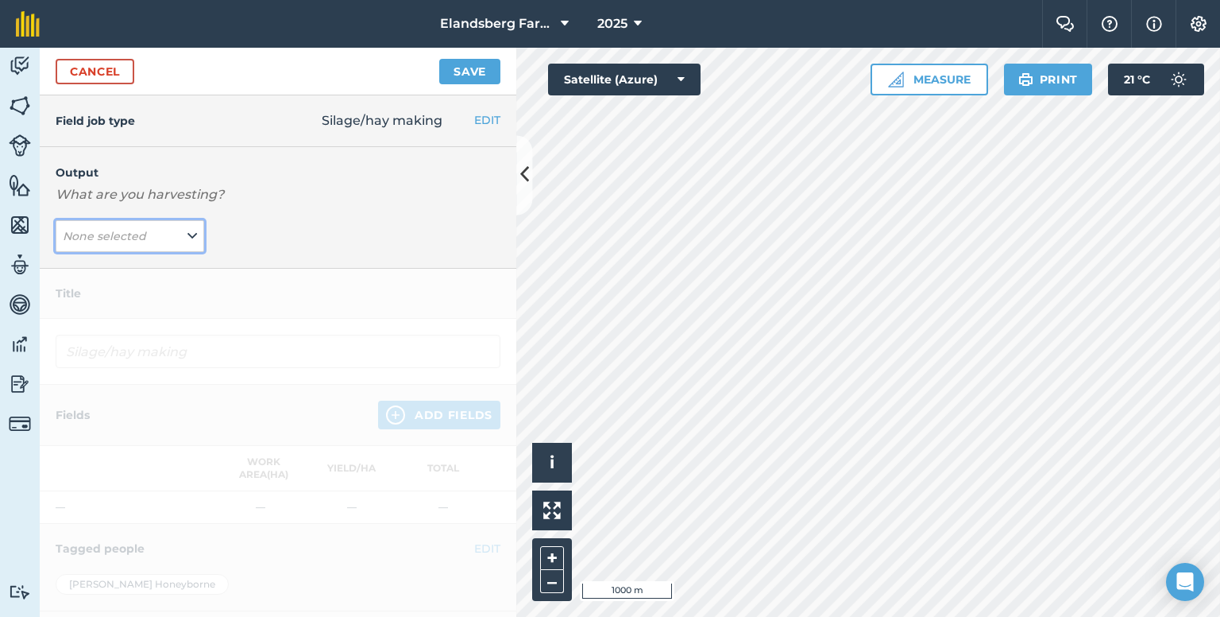
click at [188, 242] on icon at bounding box center [193, 235] width 10 height 17
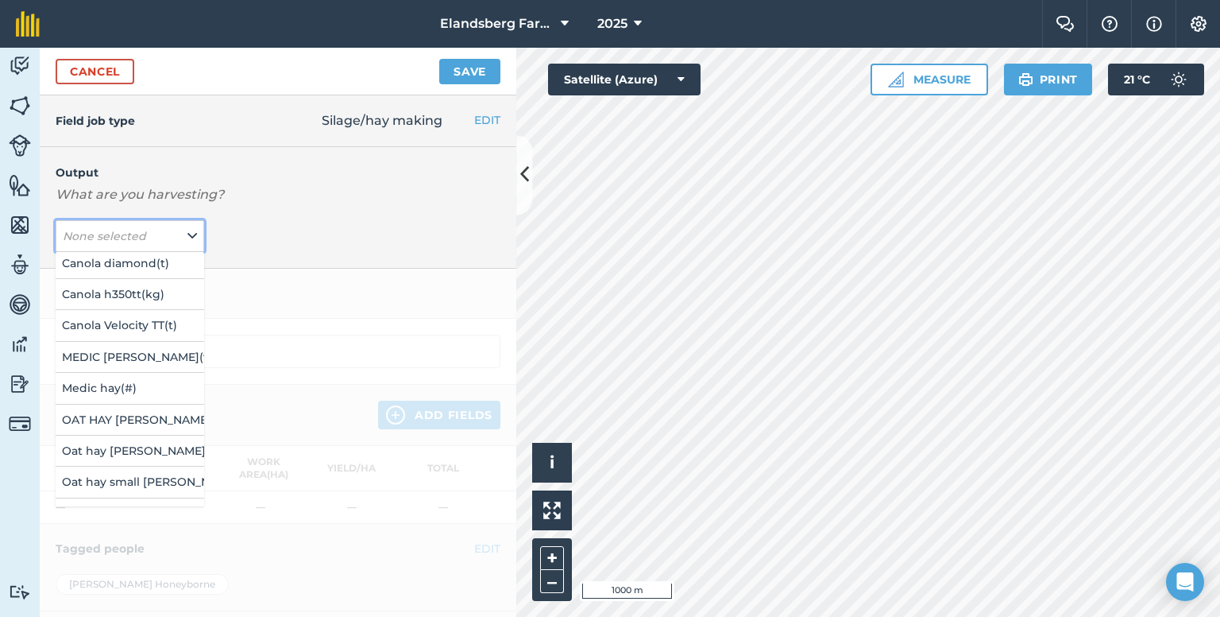
scroll to position [159, 0]
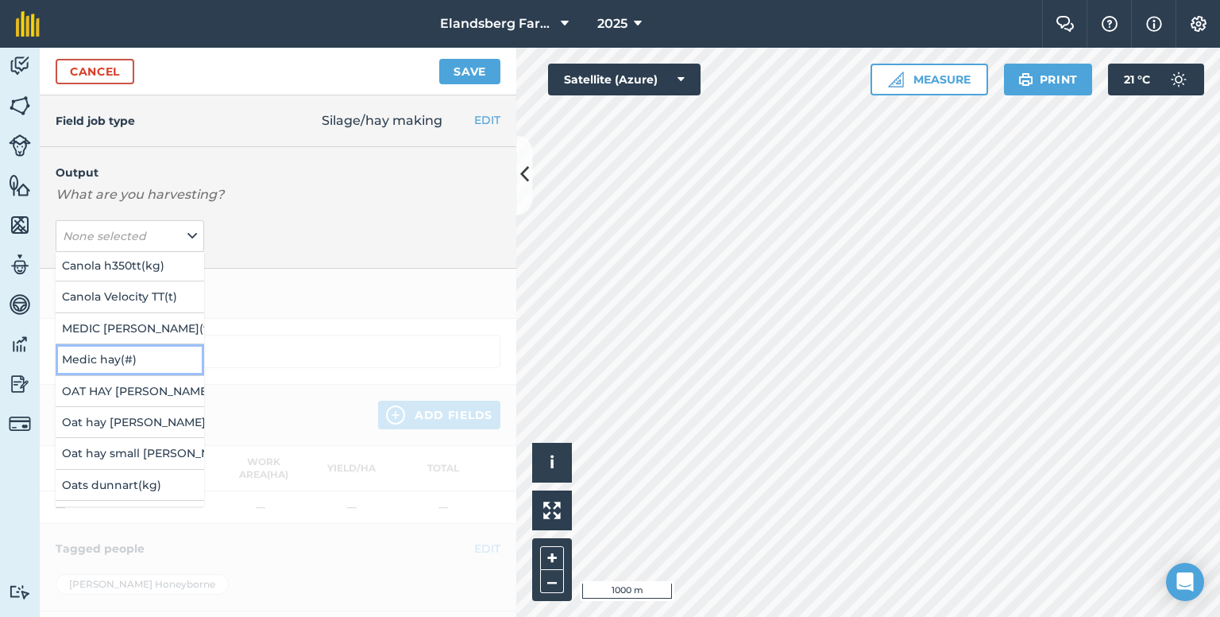
click at [102, 356] on button "Medic hay ( # )" at bounding box center [130, 359] width 149 height 30
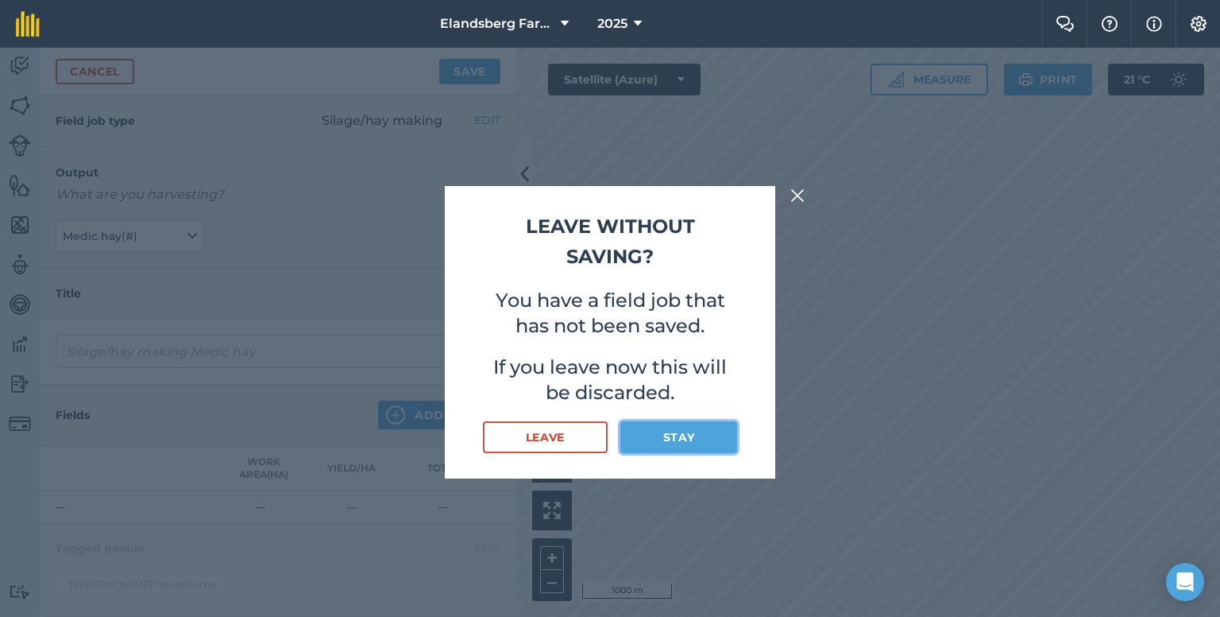
click at [642, 438] on button "Stay" at bounding box center [679, 437] width 117 height 32
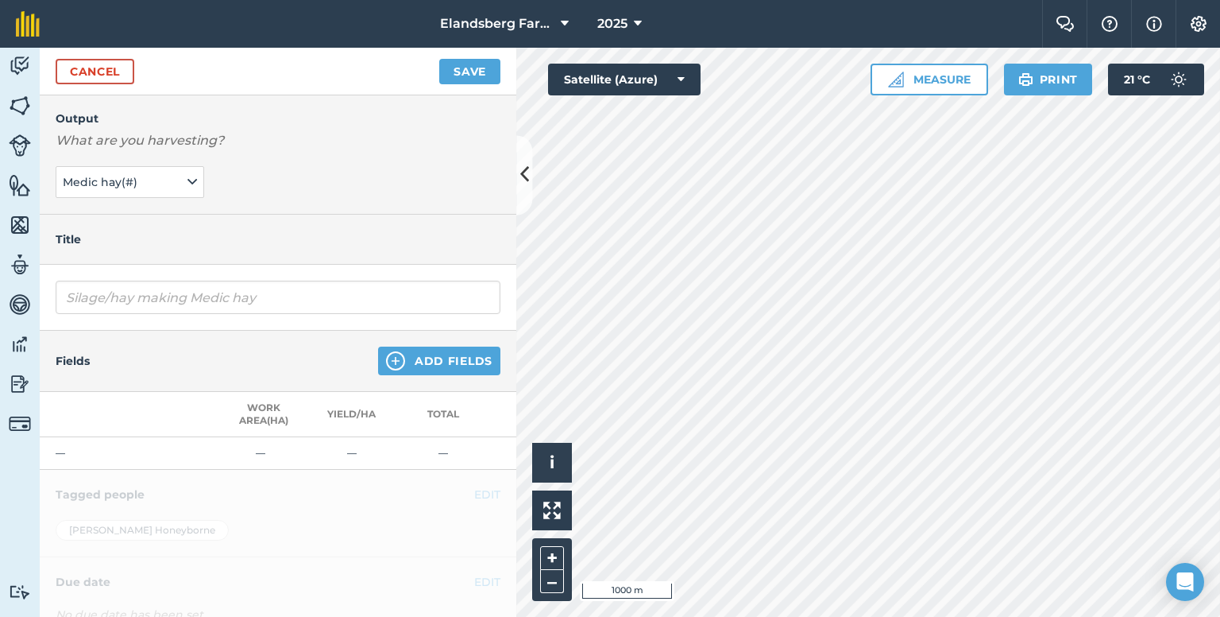
scroll to position [79, 0]
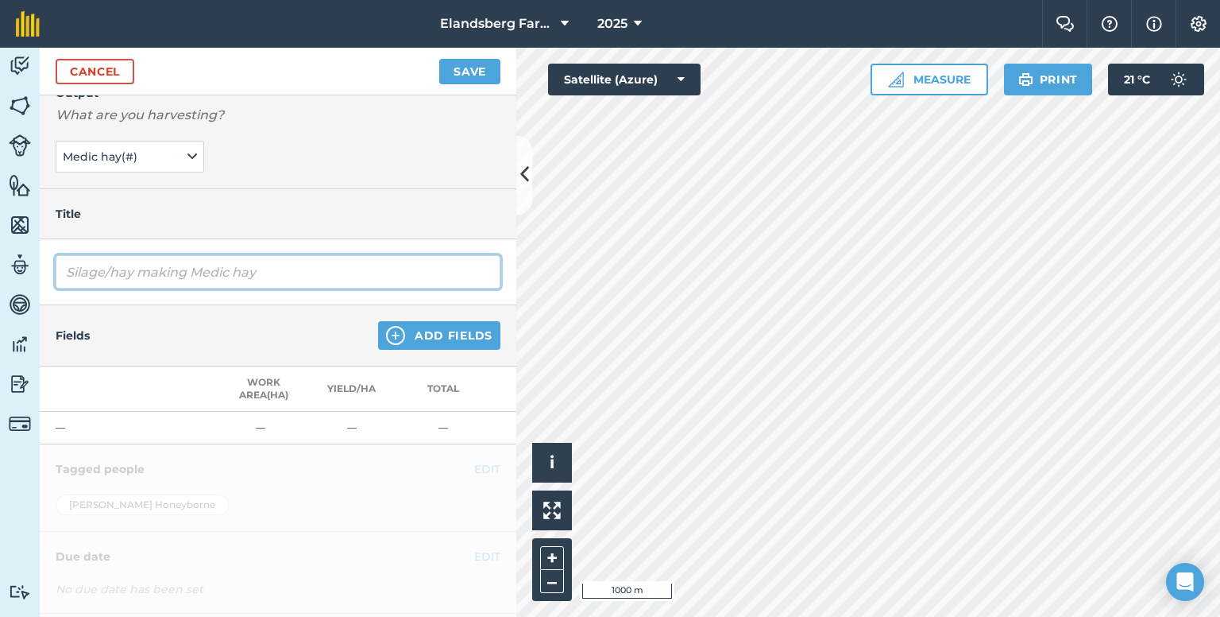
drag, startPoint x: 289, startPoint y: 274, endPoint x: 33, endPoint y: 275, distance: 256.6
click at [33, 275] on div "Activity Fields Livestock Features Maps Team Vehicles Data Reporting Billing Tu…" at bounding box center [610, 332] width 1220 height 569
click at [103, 274] on input "medic [PERSON_NAME]" at bounding box center [278, 271] width 445 height 33
drag, startPoint x: 186, startPoint y: 275, endPoint x: 0, endPoint y: 282, distance: 186.1
click at [0, 282] on div "Activity Fields Livestock Features Maps Team Vehicles Data Reporting Billing Tu…" at bounding box center [610, 332] width 1220 height 569
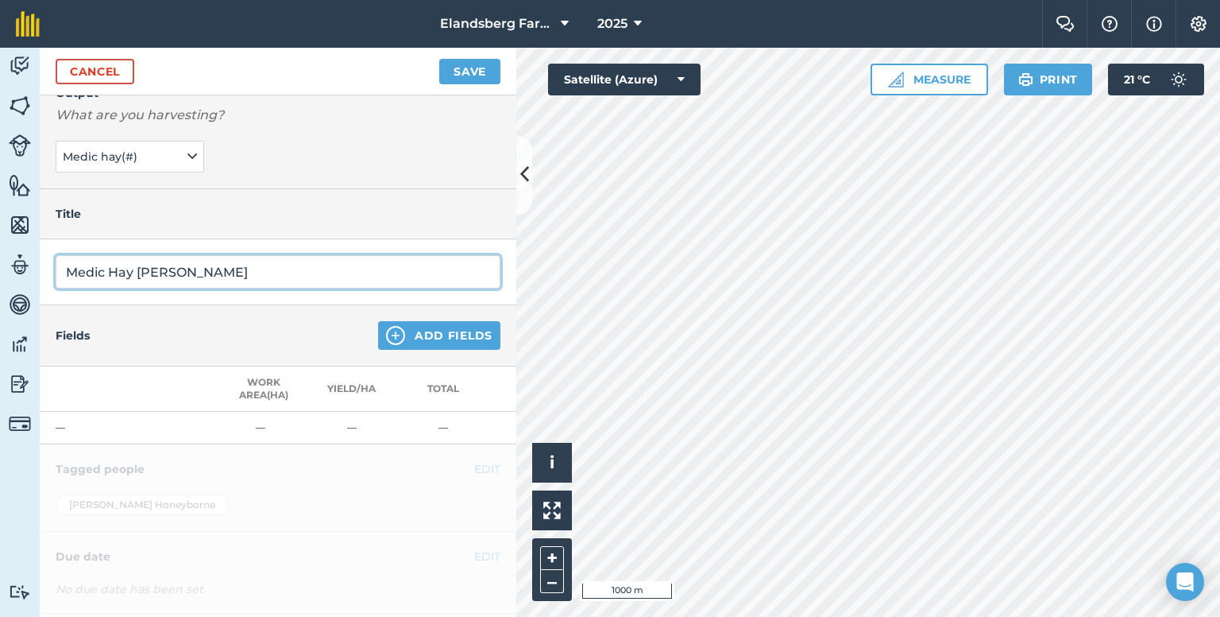
type input "Medic Hay [PERSON_NAME]"
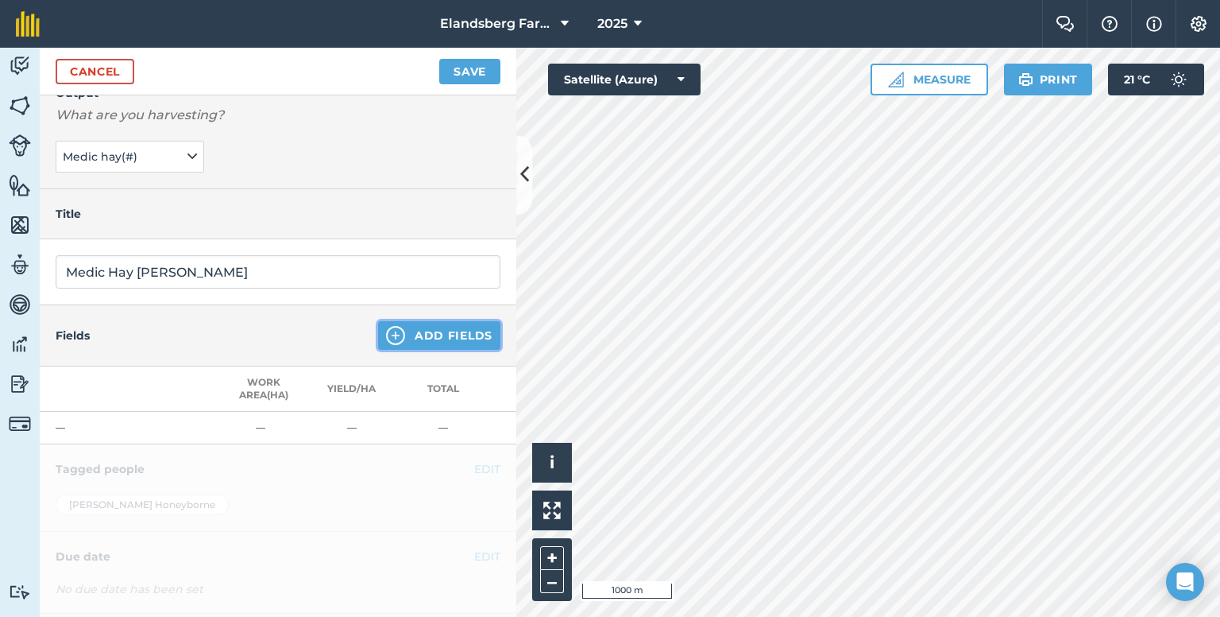
click at [434, 335] on button "Add Fields" at bounding box center [439, 335] width 122 height 29
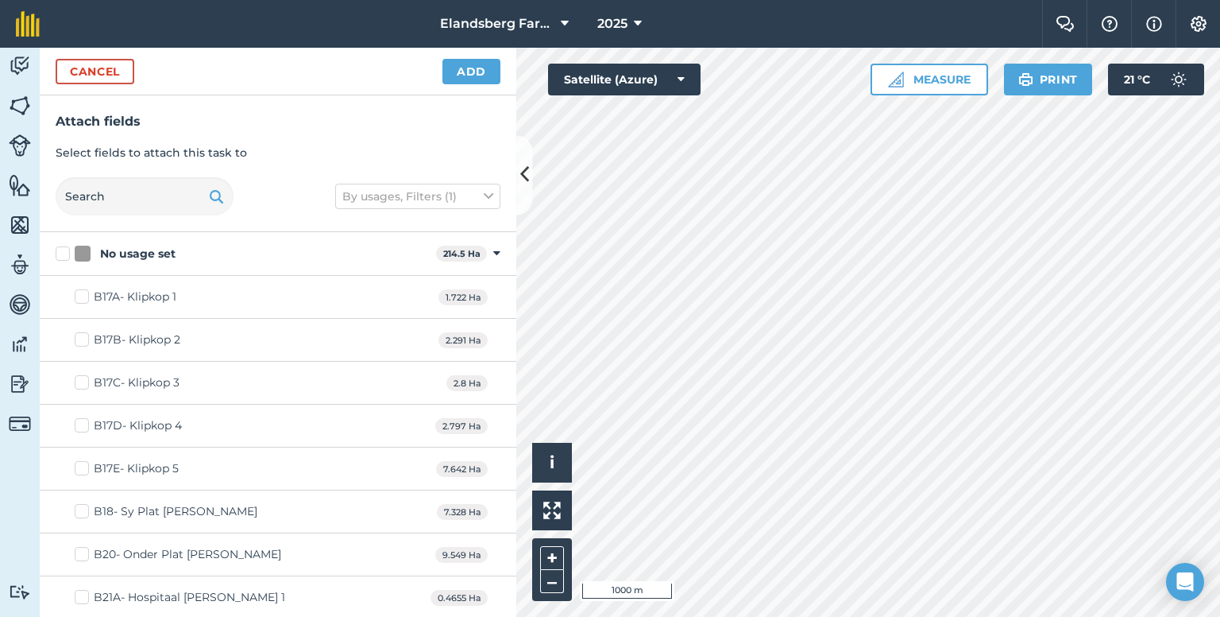
checkbox input "true"
click at [475, 72] on button "Add" at bounding box center [472, 71] width 58 height 25
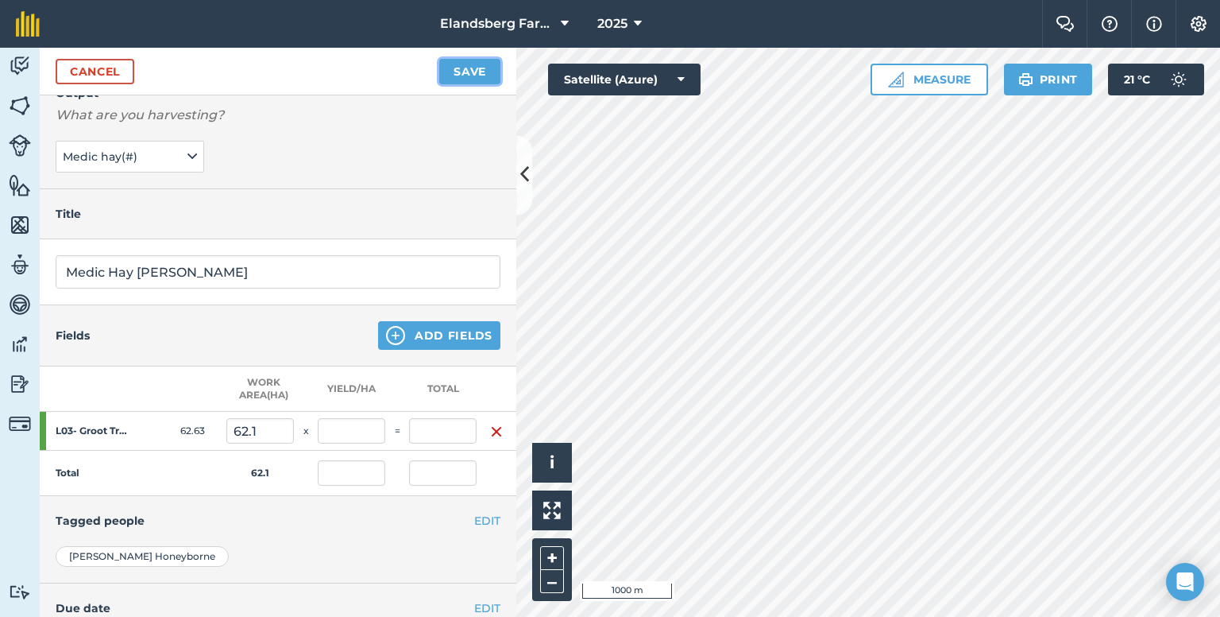
click at [471, 79] on button "Save" at bounding box center [469, 71] width 61 height 25
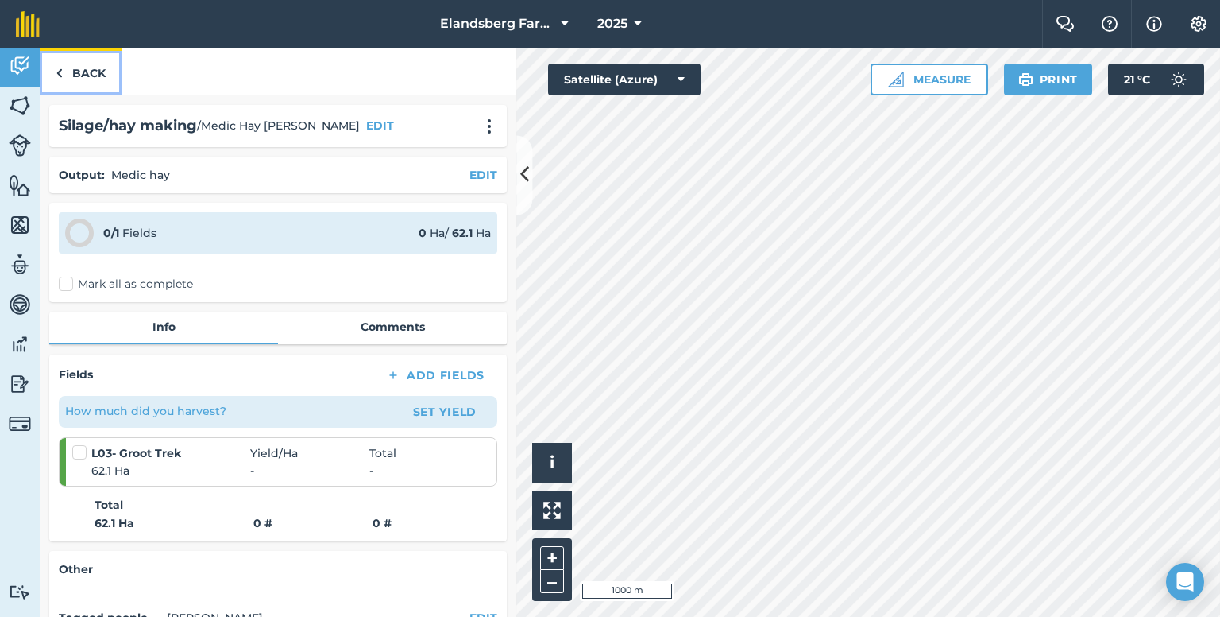
click at [79, 77] on link "Back" at bounding box center [81, 71] width 82 height 47
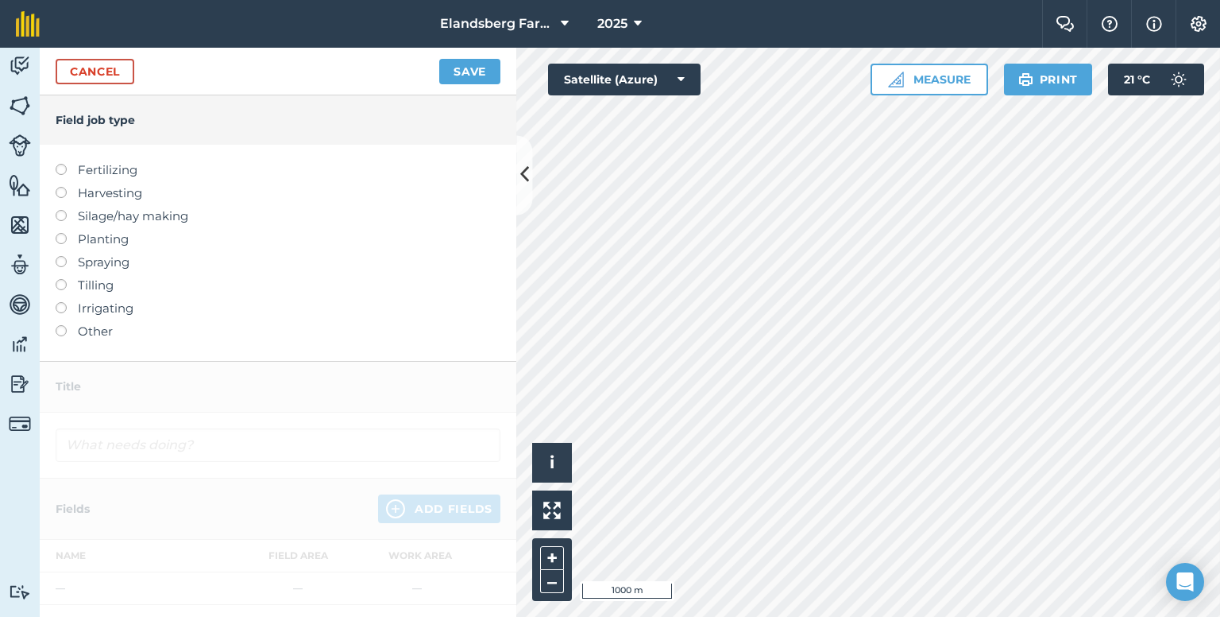
click at [45, 64] on div "Cancel Save" at bounding box center [278, 72] width 477 height 48
click at [89, 68] on link "Cancel" at bounding box center [95, 71] width 79 height 25
